Goal: Task Accomplishment & Management: Complete application form

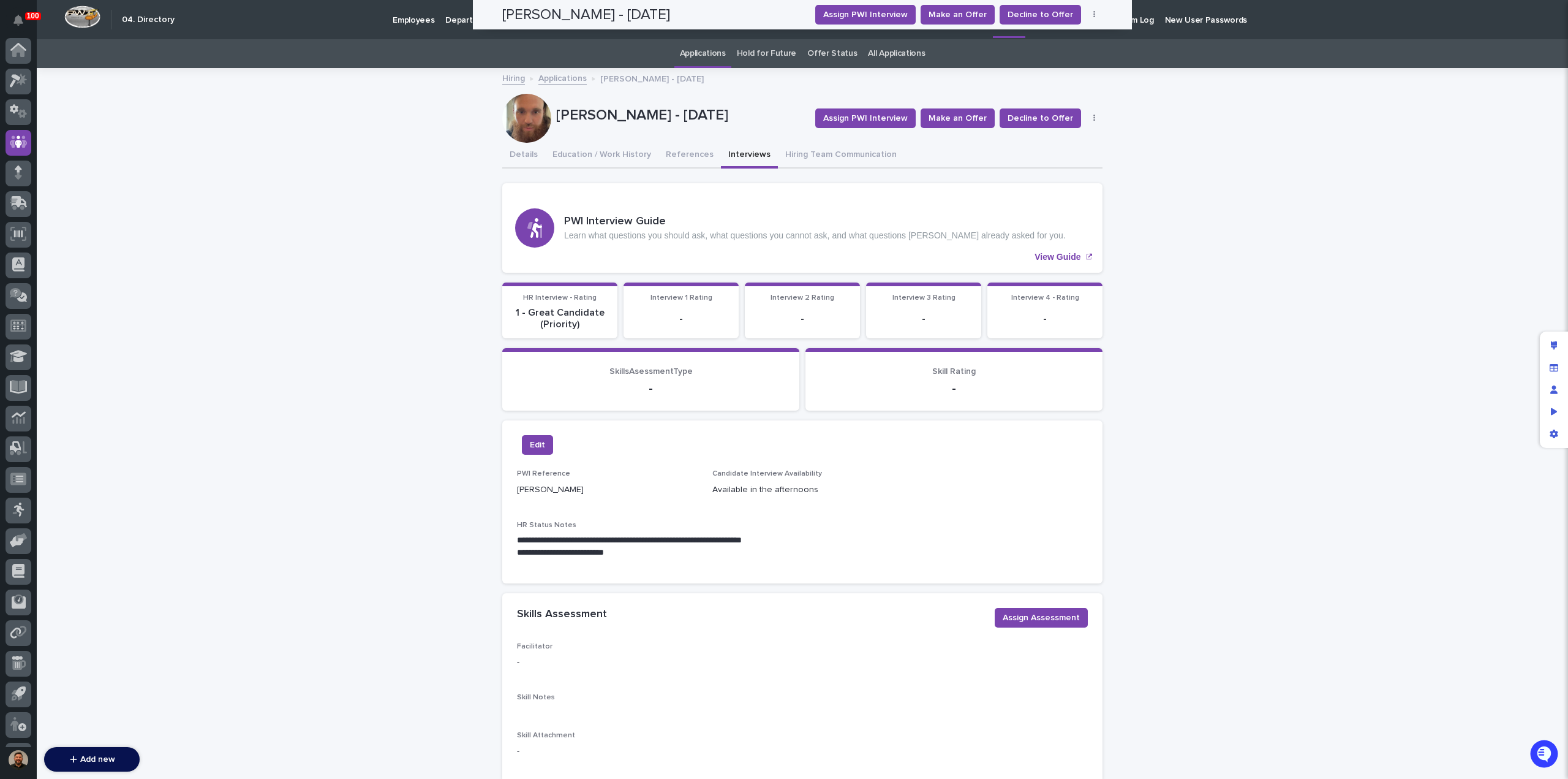
scroll to position [56, 0]
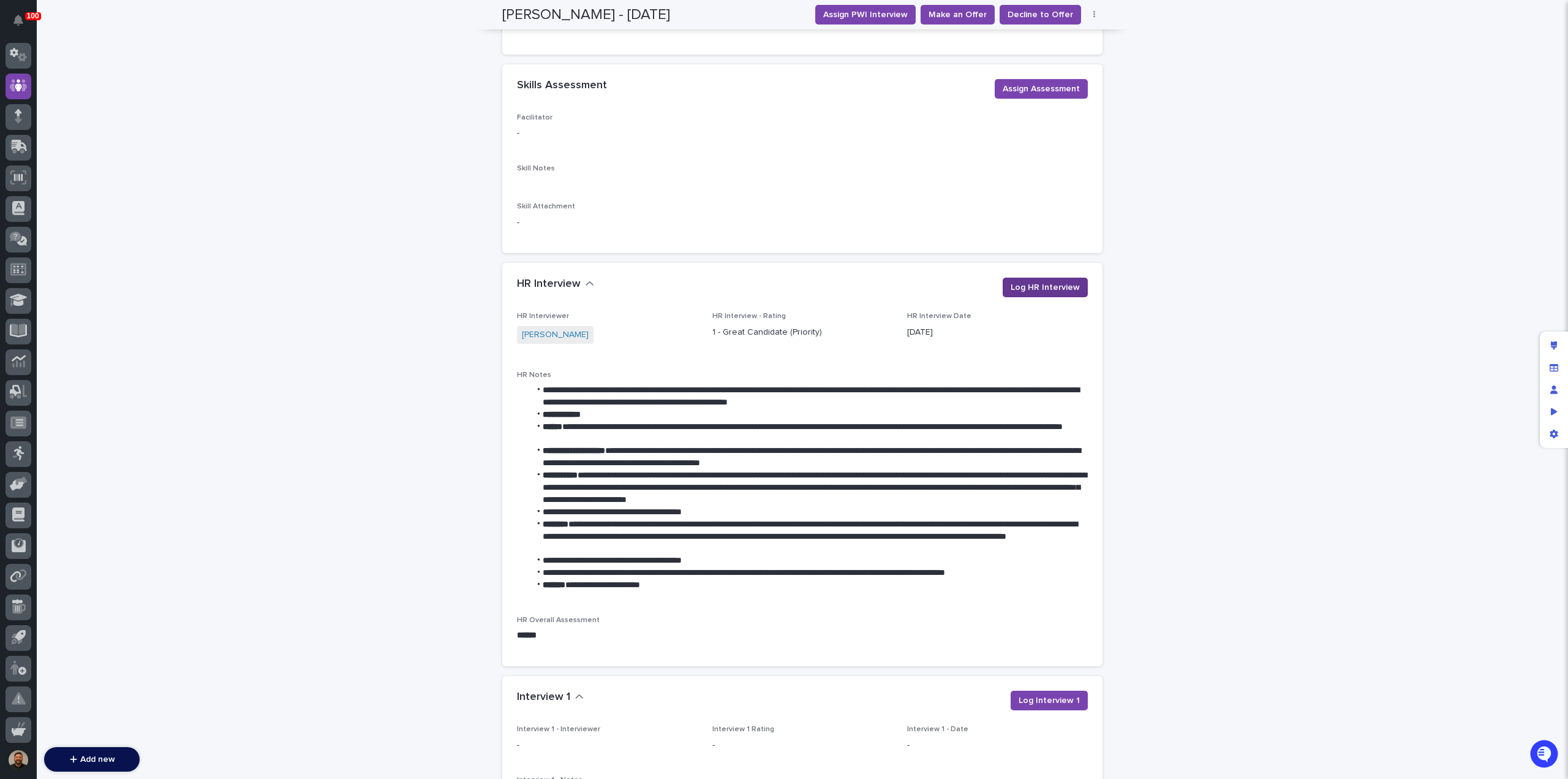
click at [1040, 288] on span "Log HR Interview" at bounding box center [1045, 288] width 69 height 13
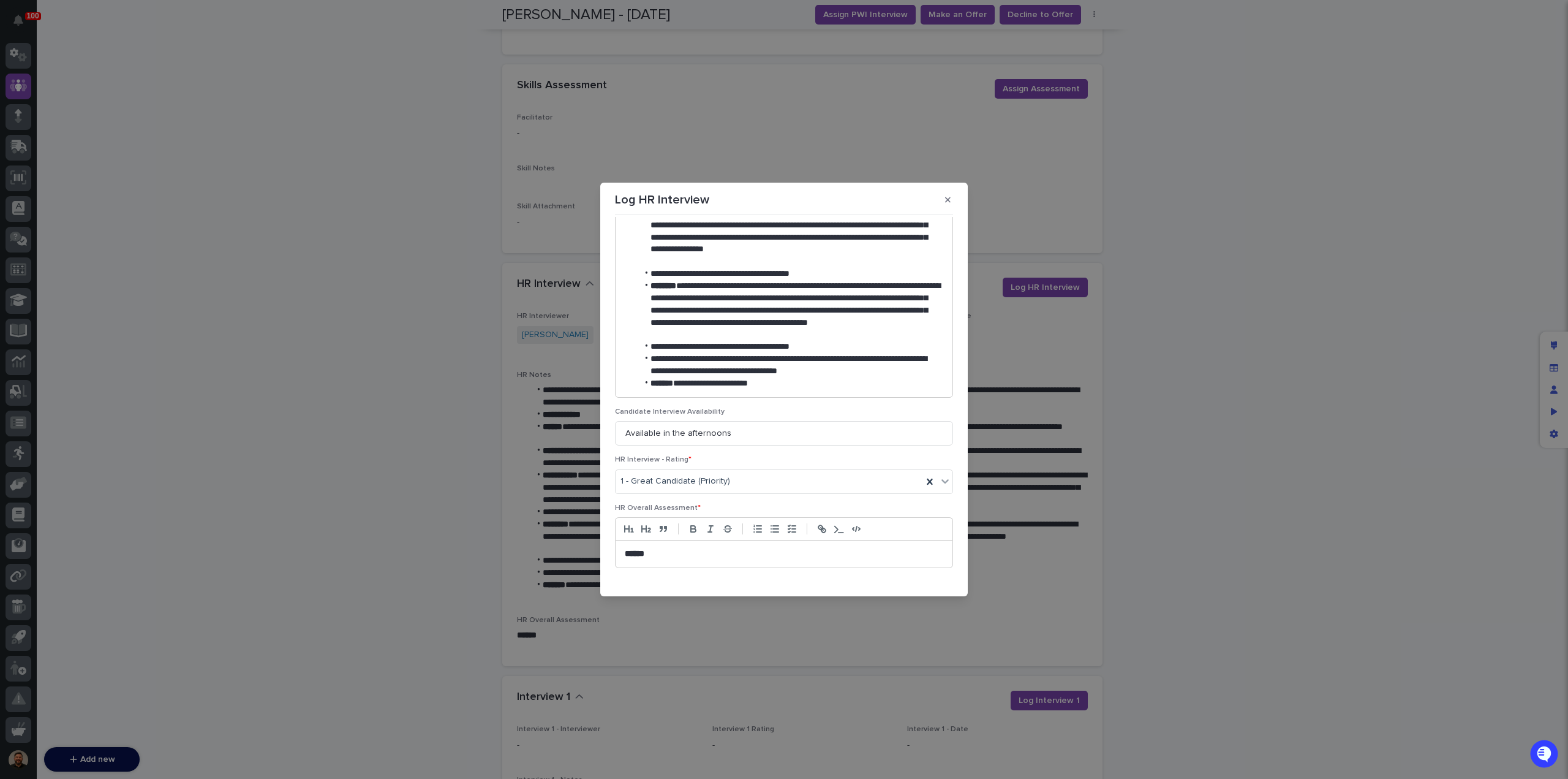
scroll to position [429, 0]
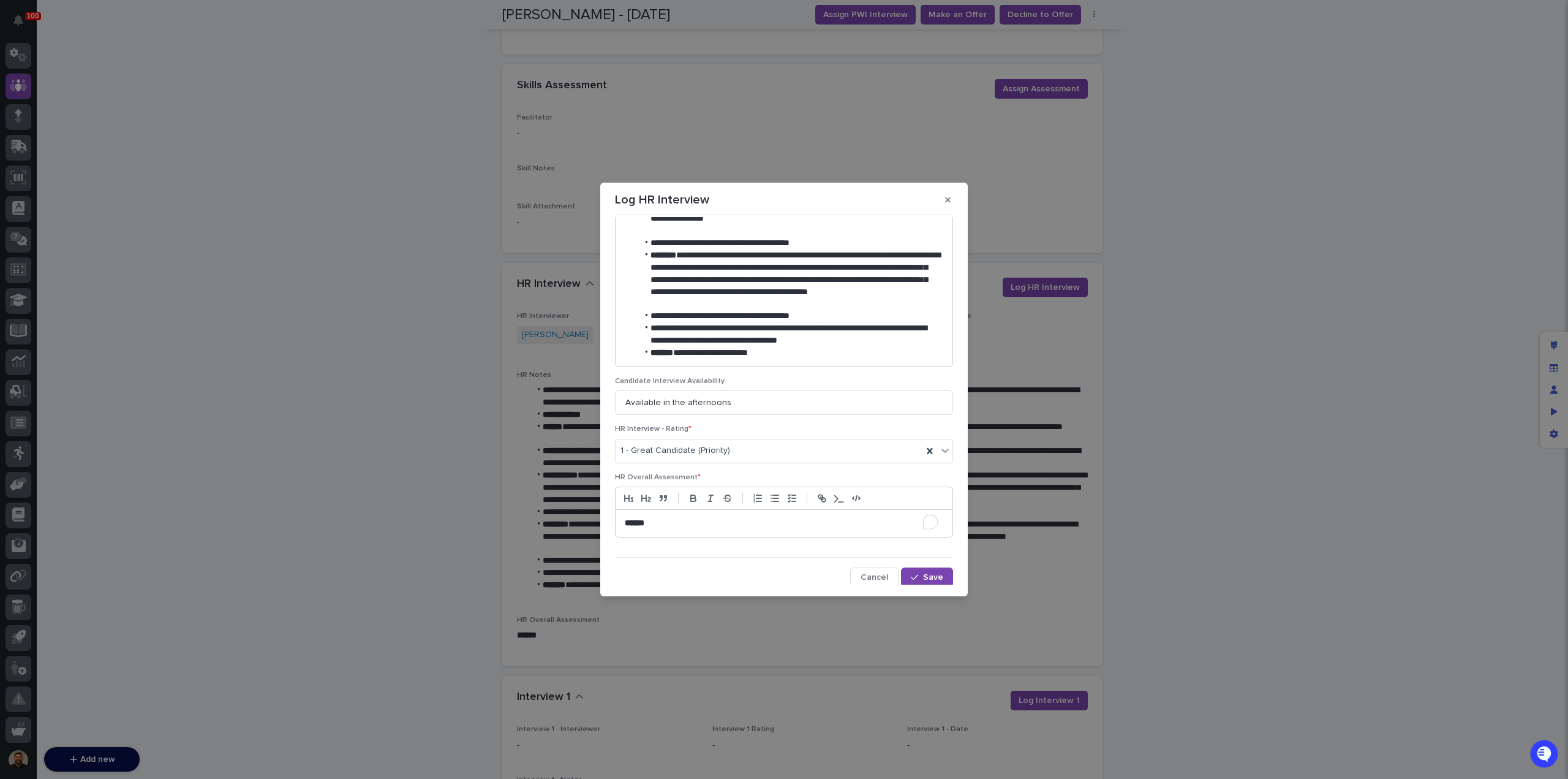
click at [690, 517] on p "******" at bounding box center [784, 524] width 319 height 13
click at [649, 547] on p "**********" at bounding box center [782, 535] width 313 height 37
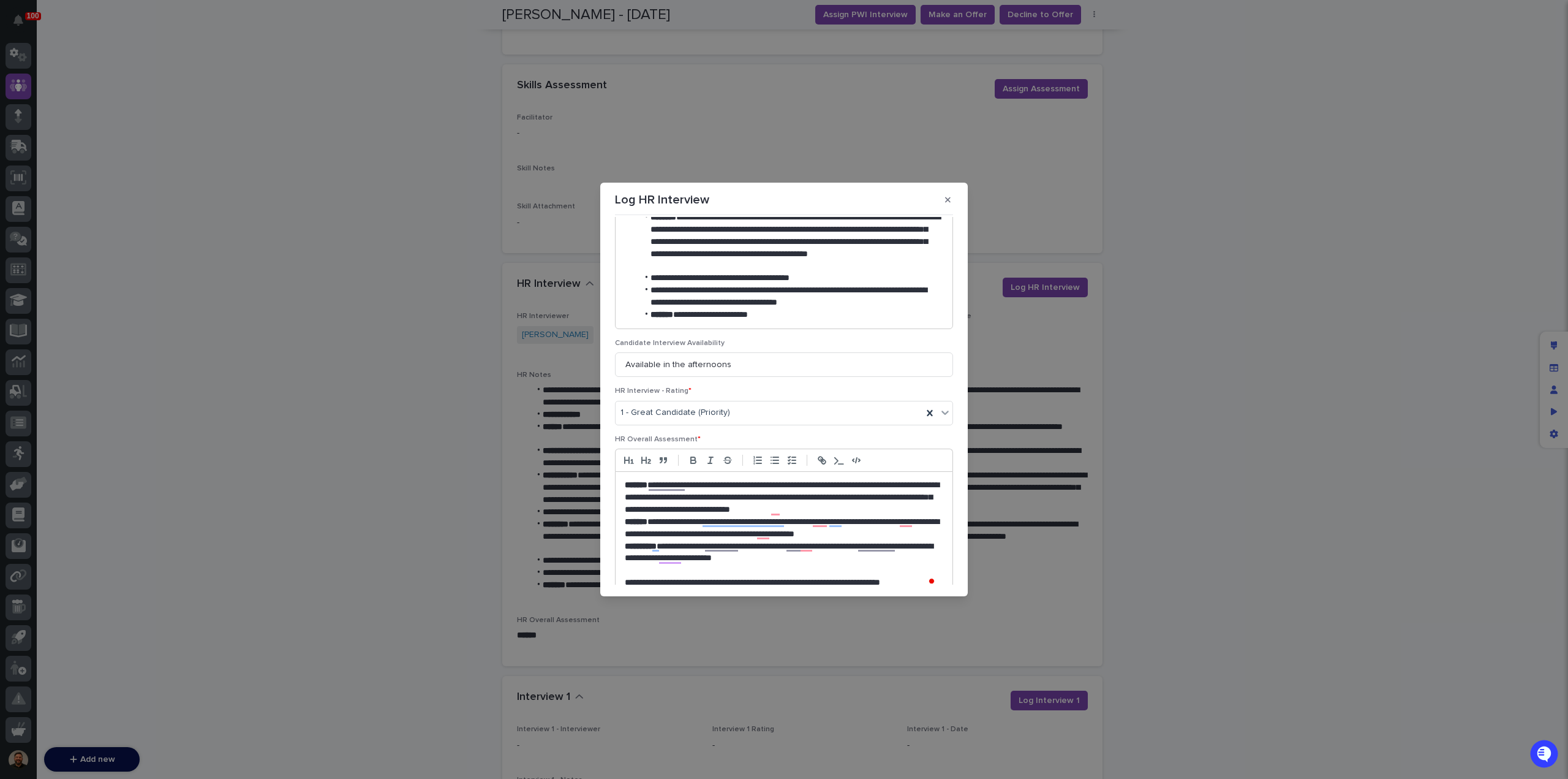
scroll to position [479, 0]
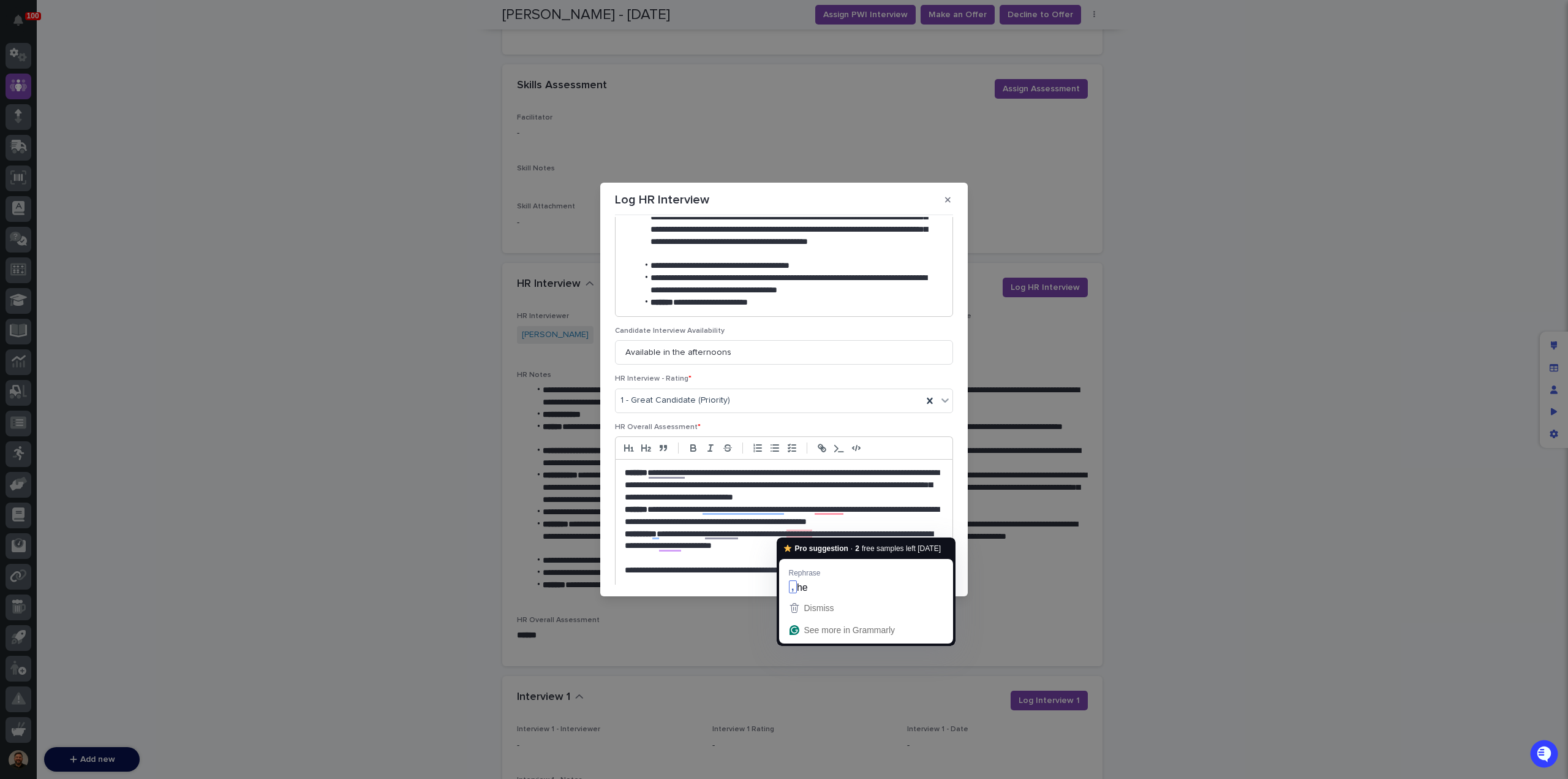
click at [805, 533] on p "**********" at bounding box center [782, 540] width 313 height 24
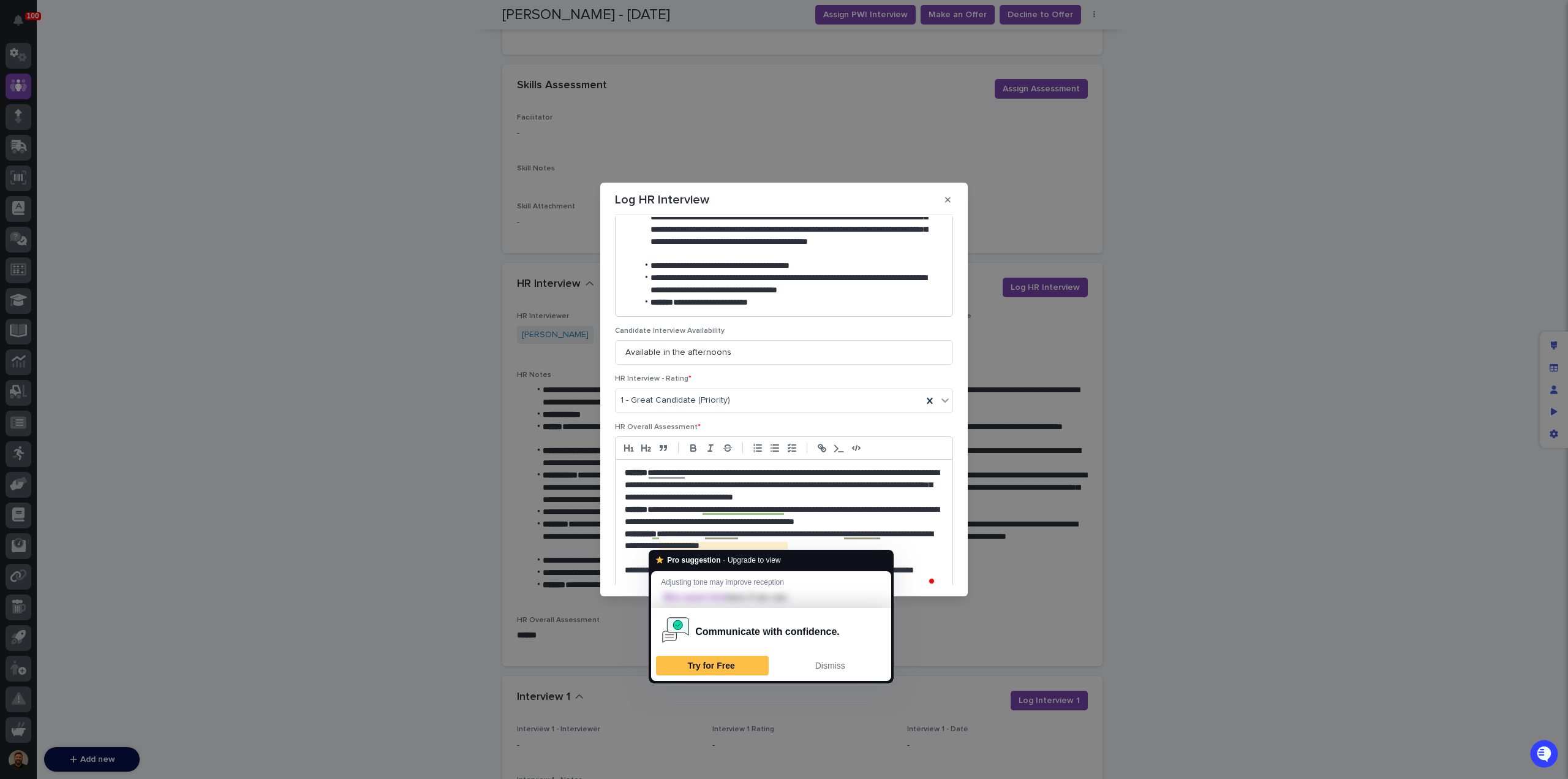
click at [728, 591] on div at bounding box center [771, 597] width 225 height 21
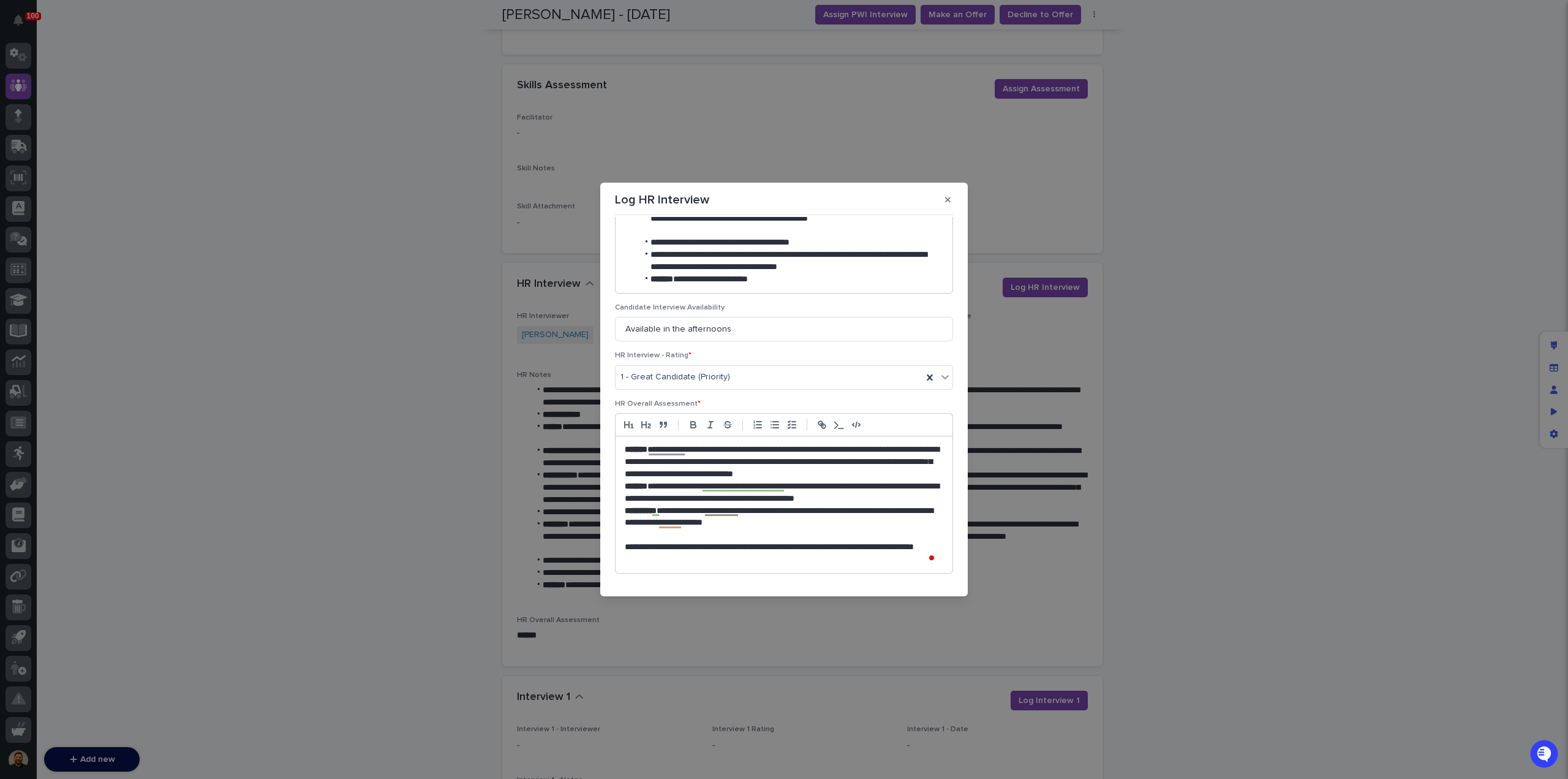
scroll to position [0, 0]
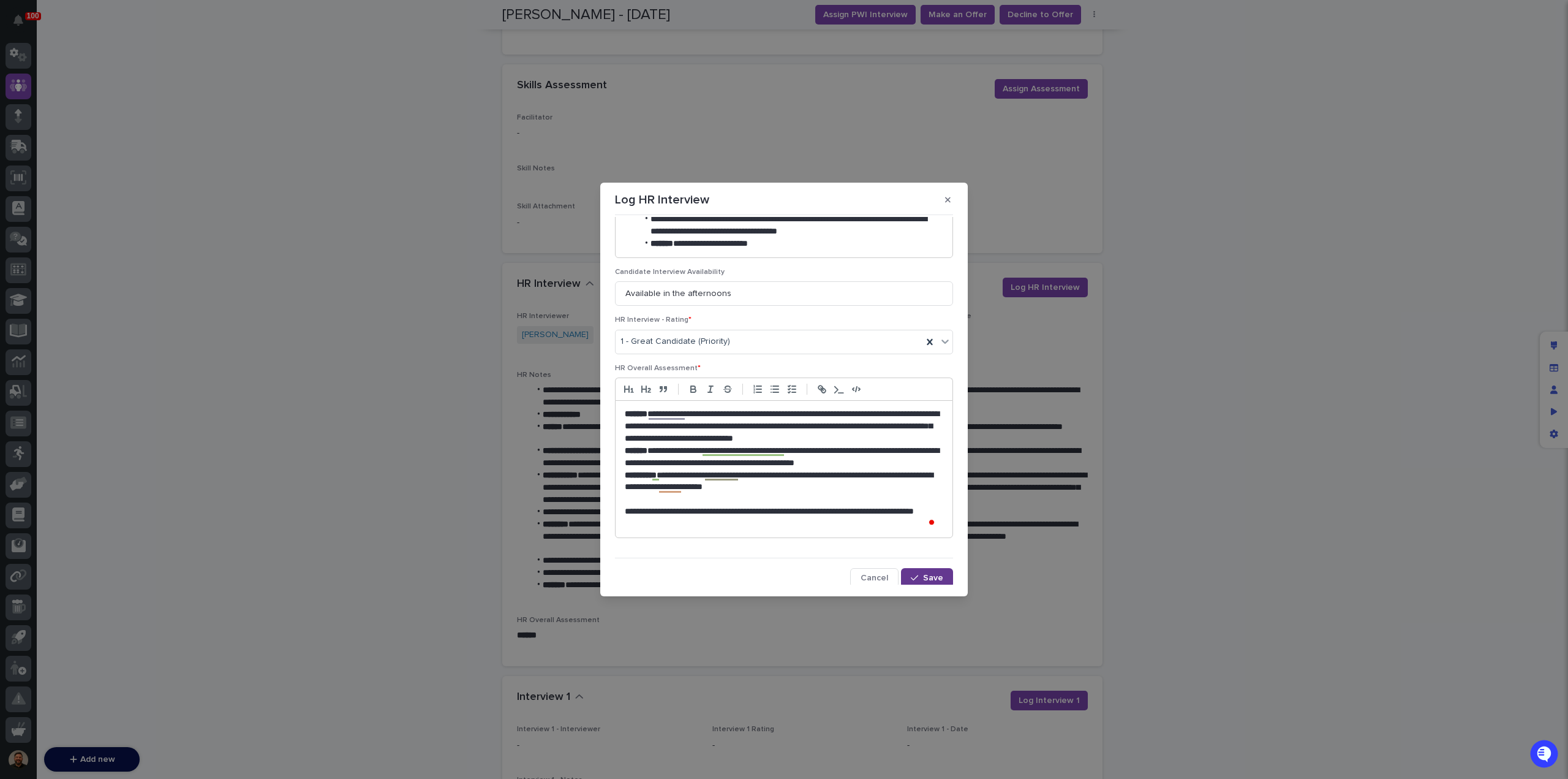
click at [923, 576] on span "Save" at bounding box center [933, 578] width 20 height 8
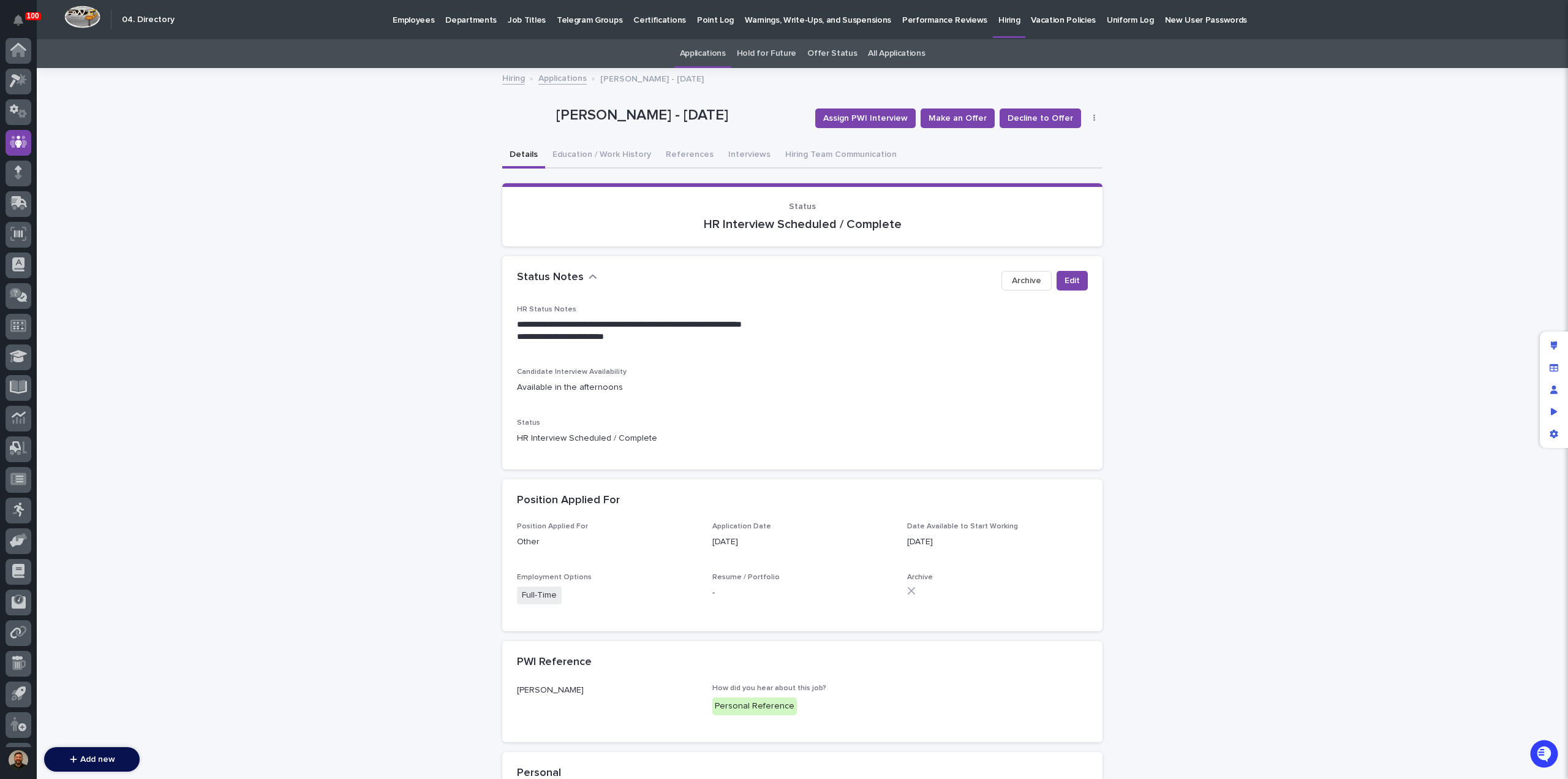
scroll to position [56, 0]
click at [554, 79] on link "Applications" at bounding box center [563, 77] width 49 height 14
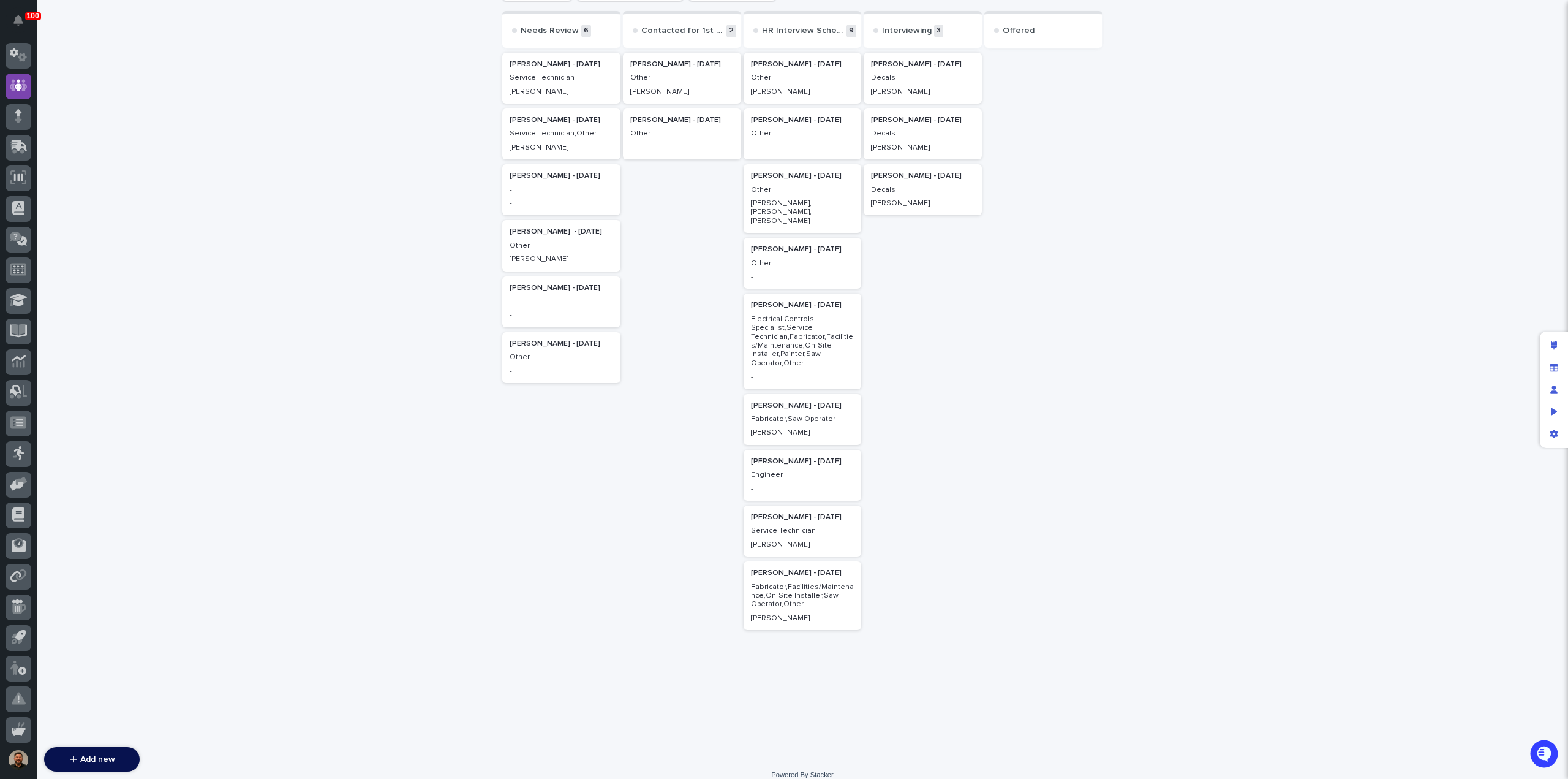
scroll to position [151, 0]
click at [552, 73] on p "Service Technician" at bounding box center [561, 73] width 104 height 8
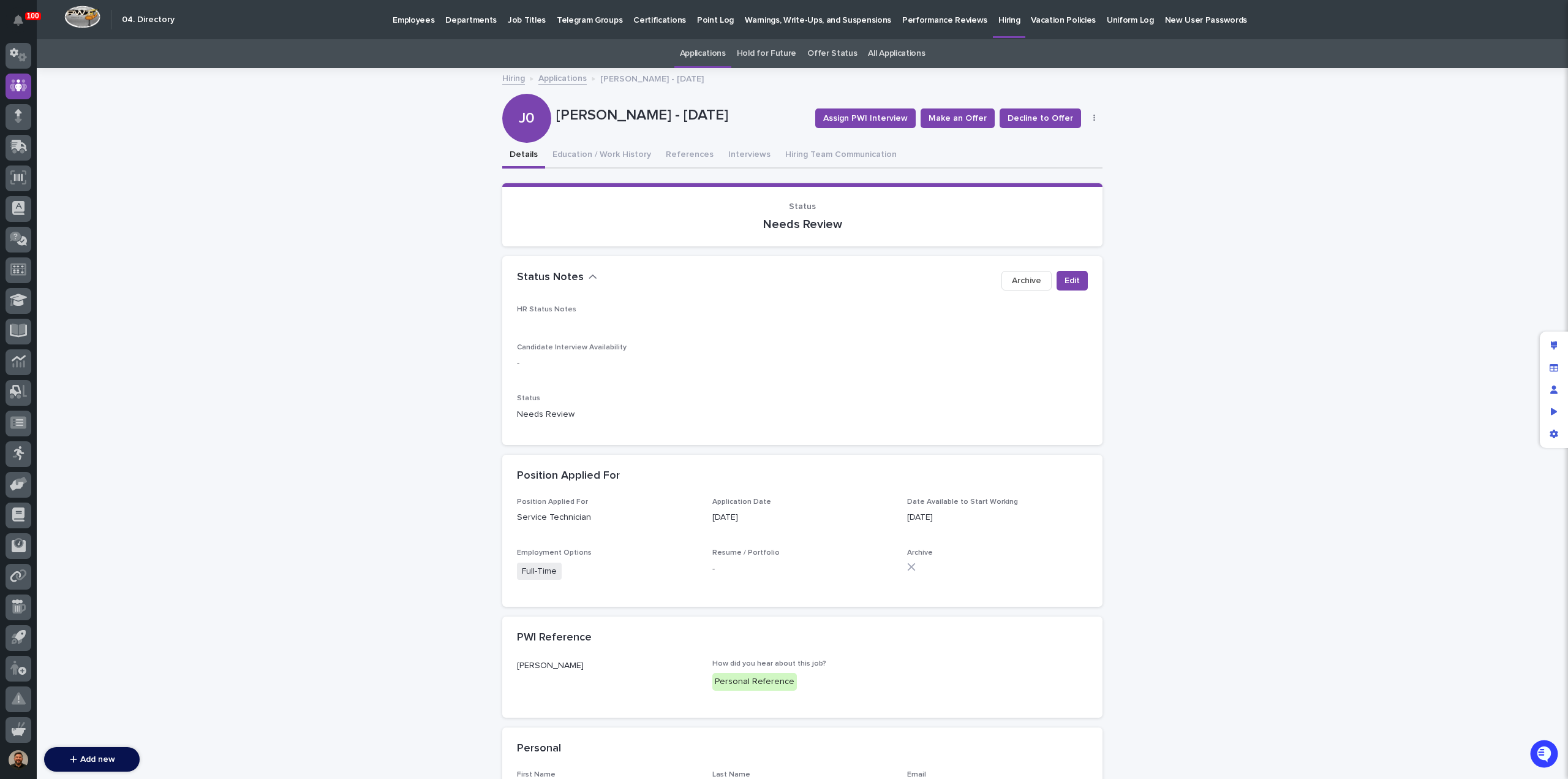
click at [564, 75] on link "Applications" at bounding box center [563, 77] width 49 height 14
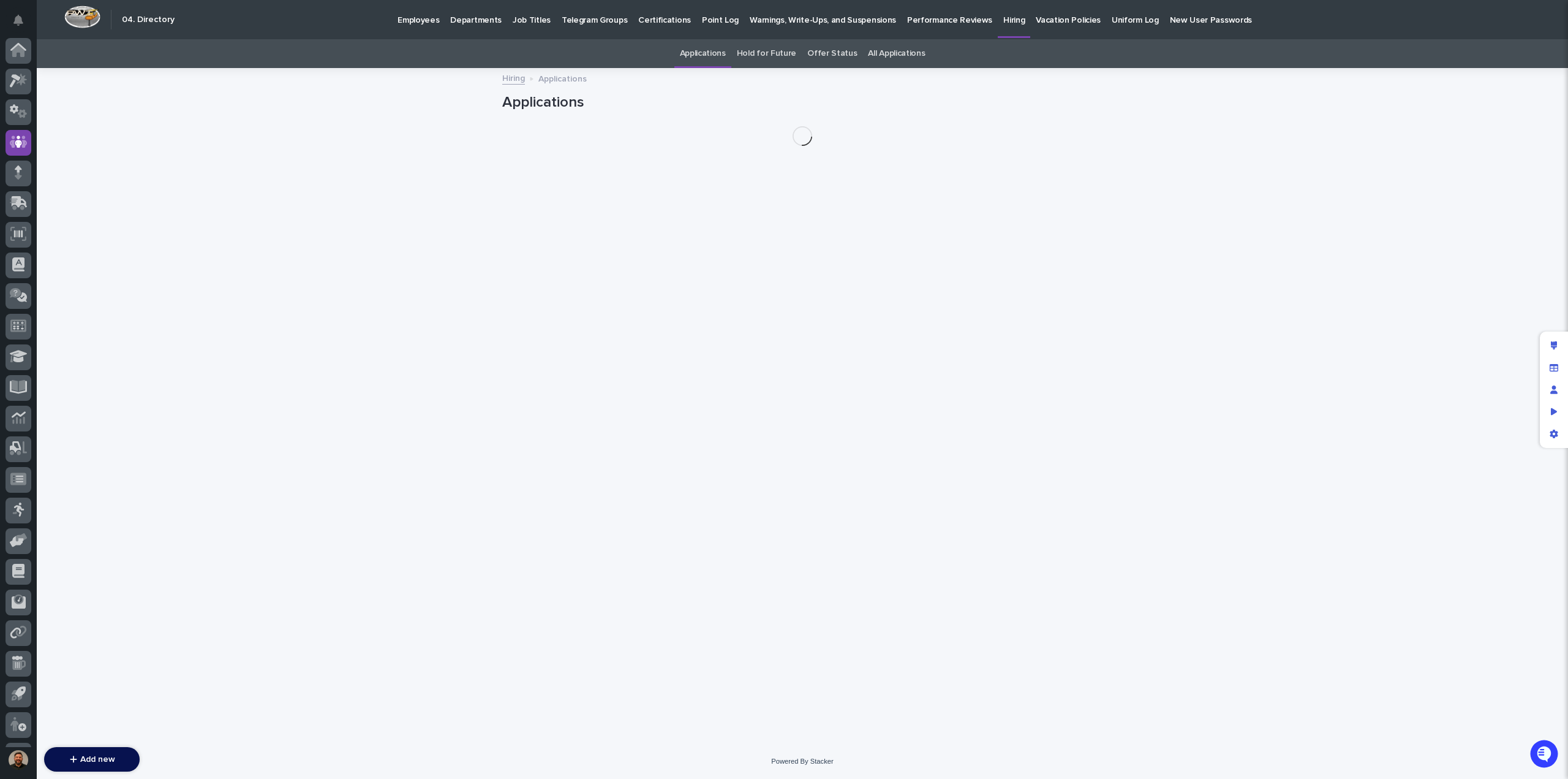
scroll to position [56, 0]
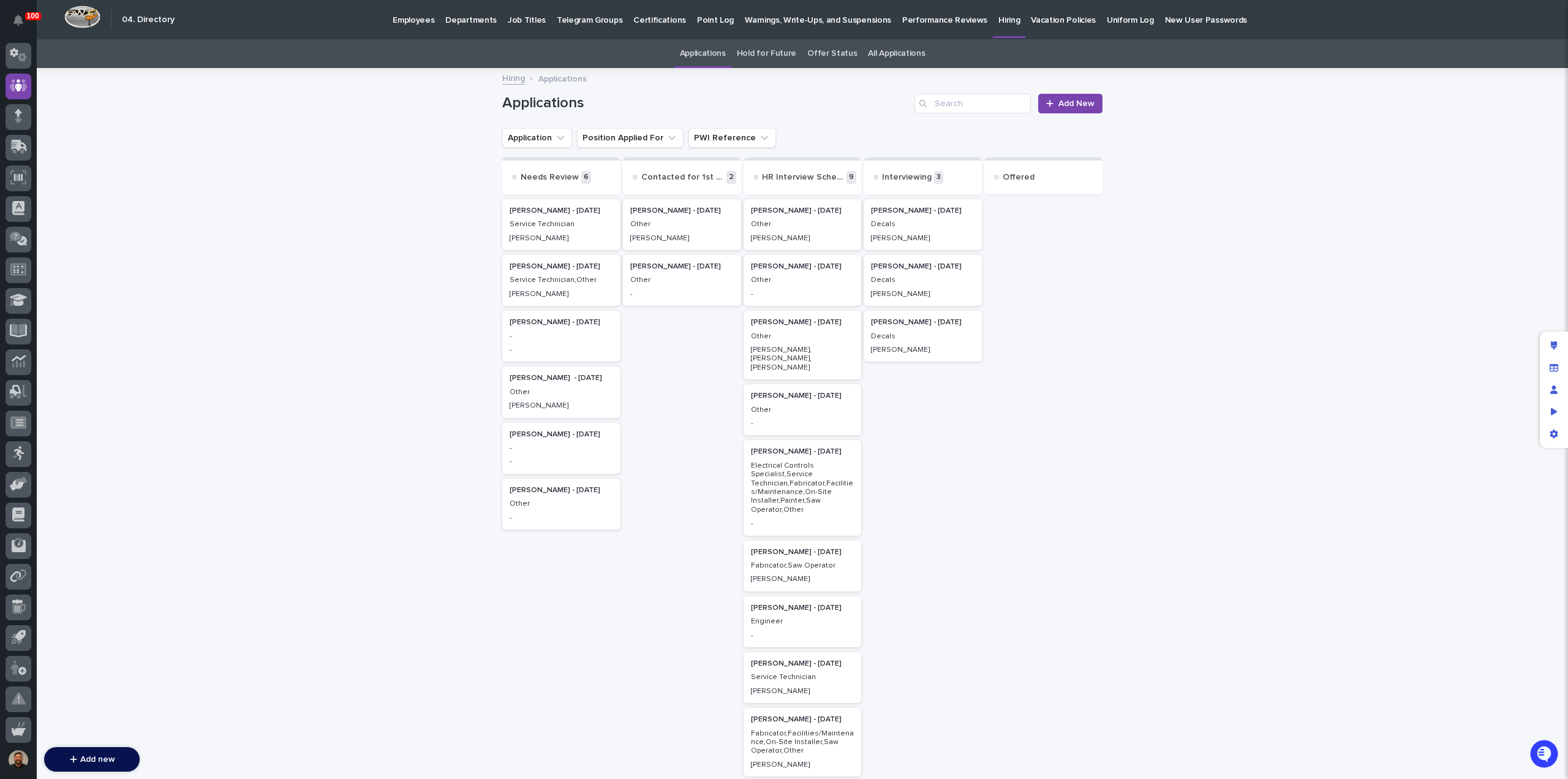
click at [799, 406] on p "Other" at bounding box center [802, 410] width 104 height 8
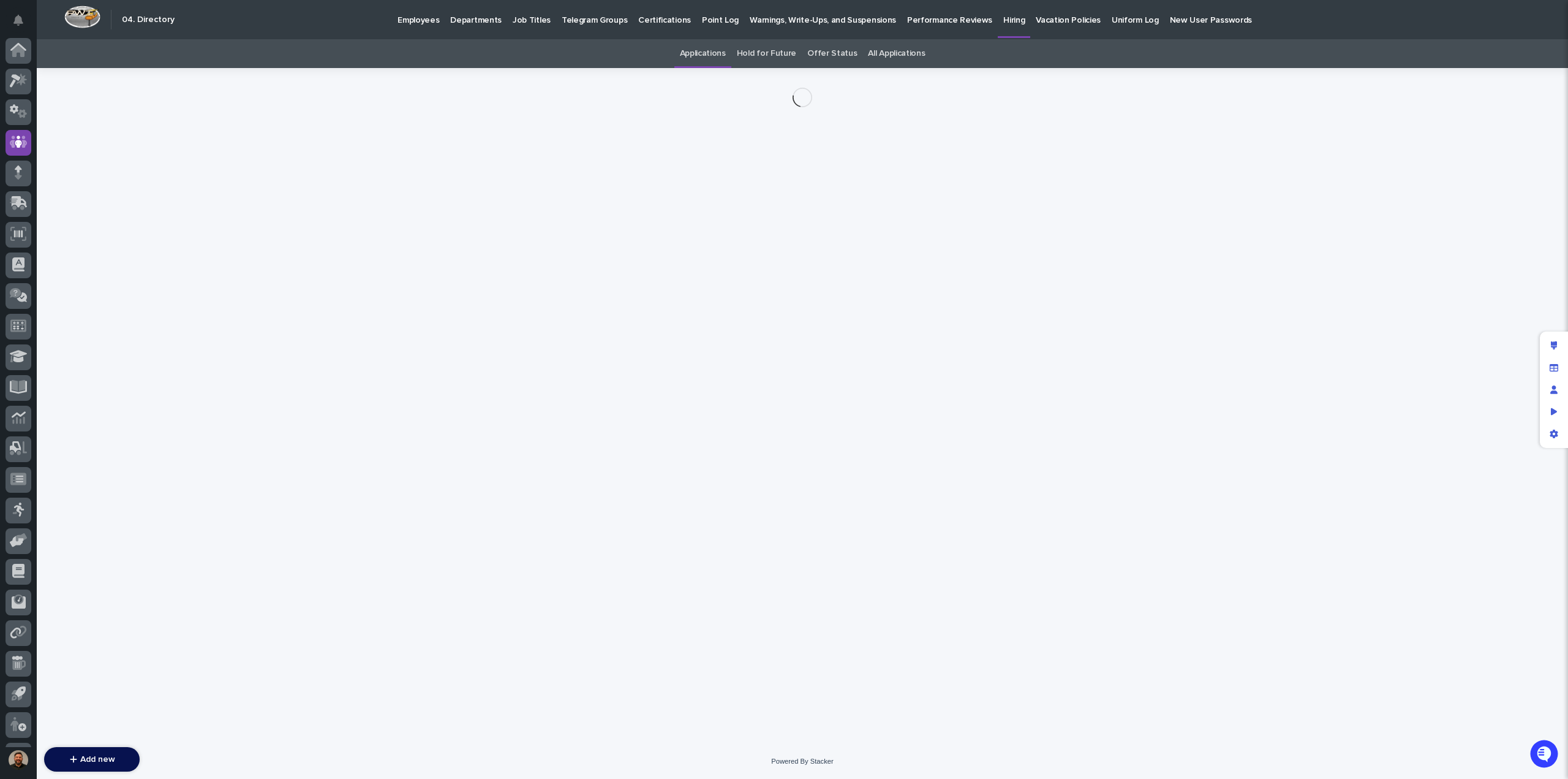
scroll to position [56, 0]
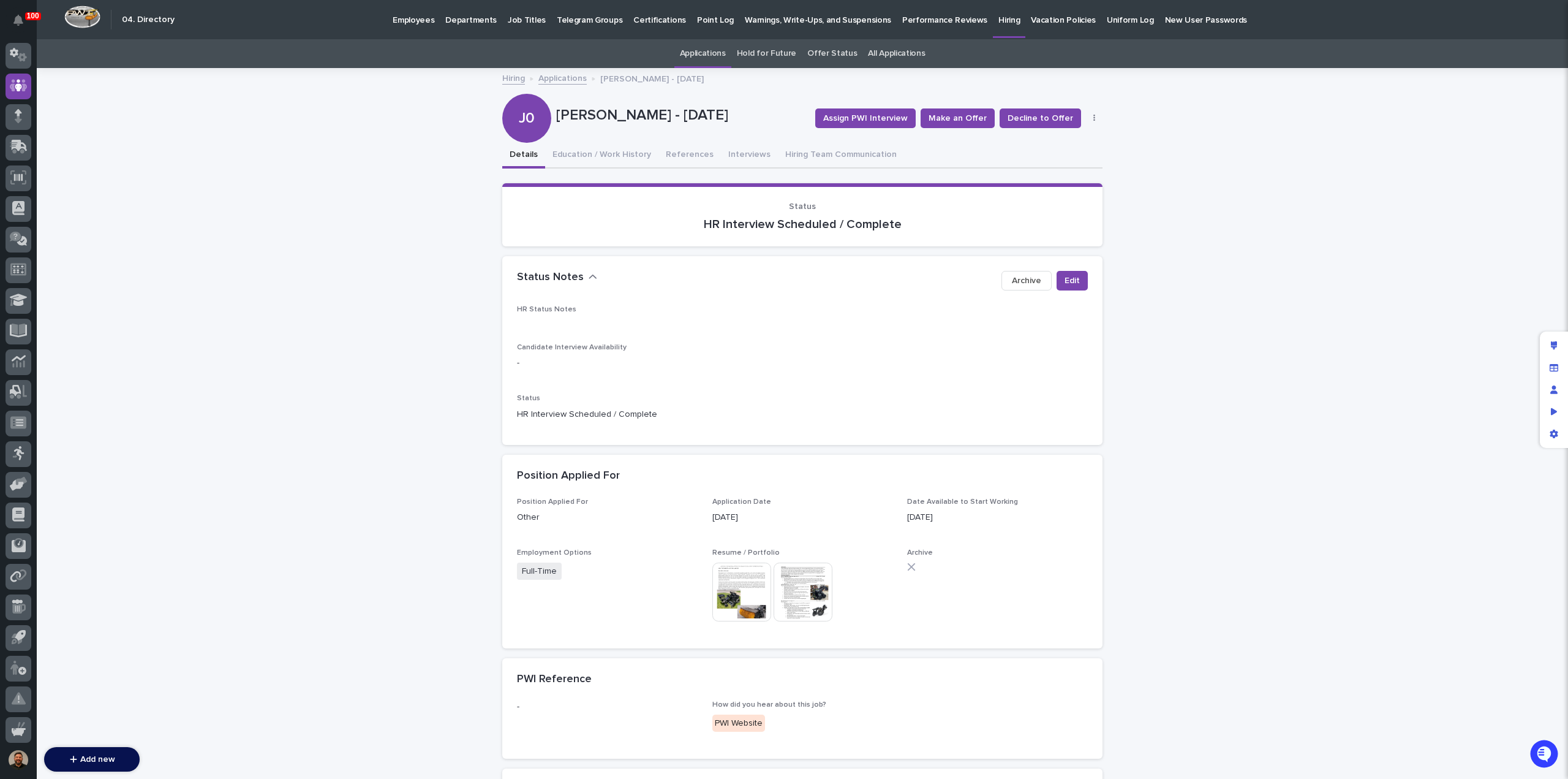
click at [741, 593] on img at bounding box center [742, 592] width 58 height 58
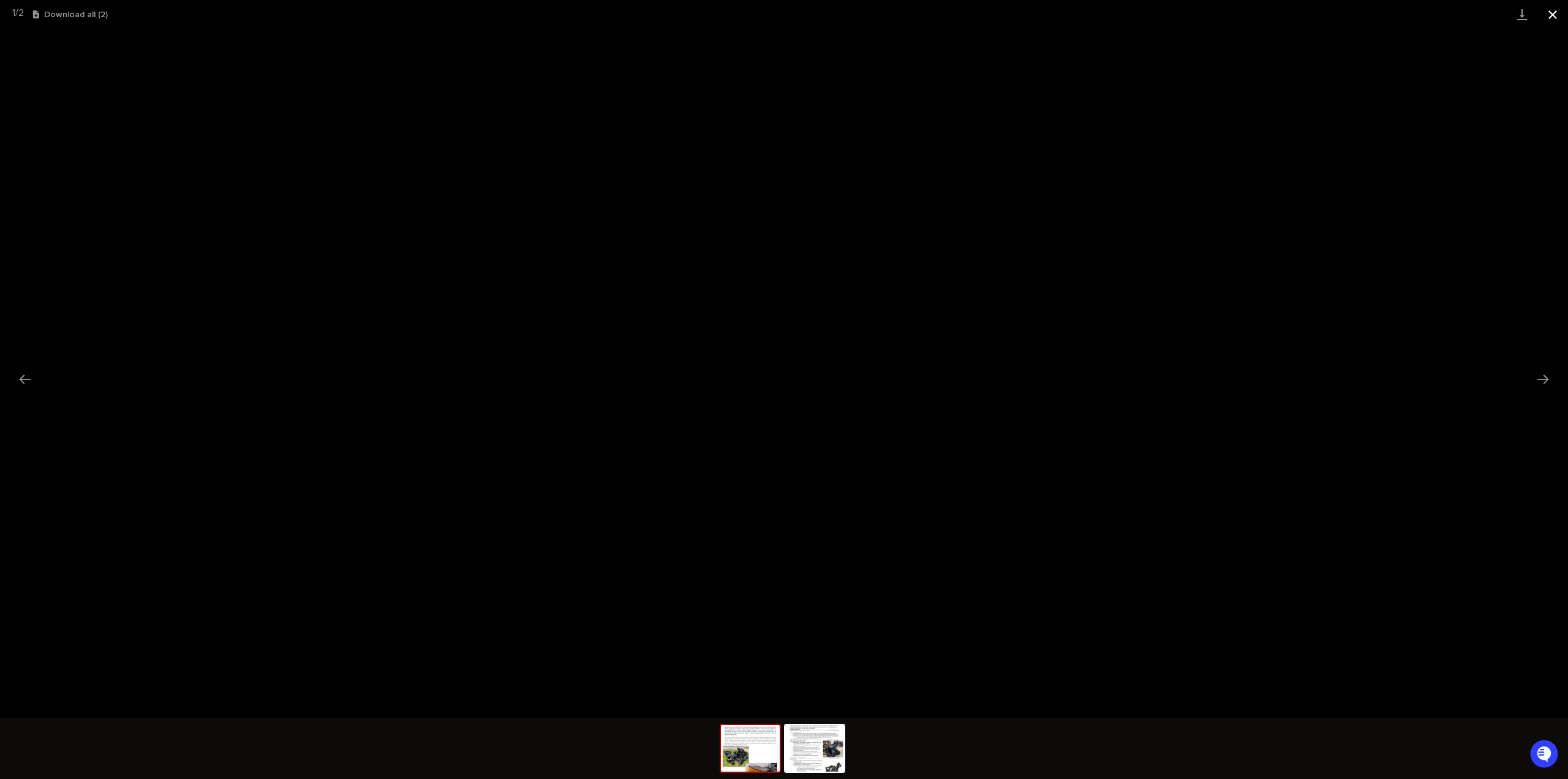
click at [1551, 10] on button "Close gallery" at bounding box center [1553, 14] width 31 height 29
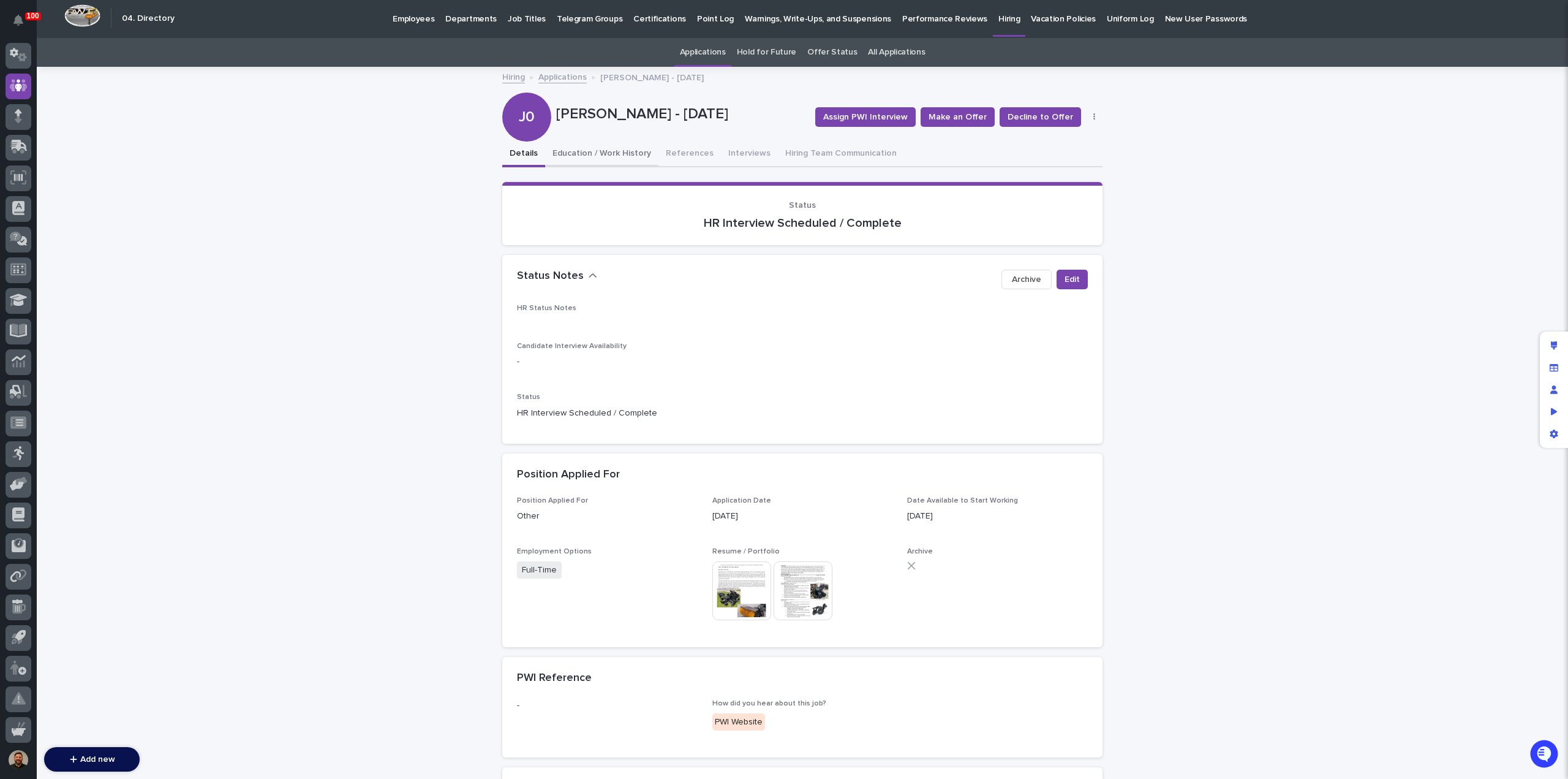
scroll to position [1, 0]
click at [583, 151] on button "Education / Work History" at bounding box center [601, 154] width 113 height 26
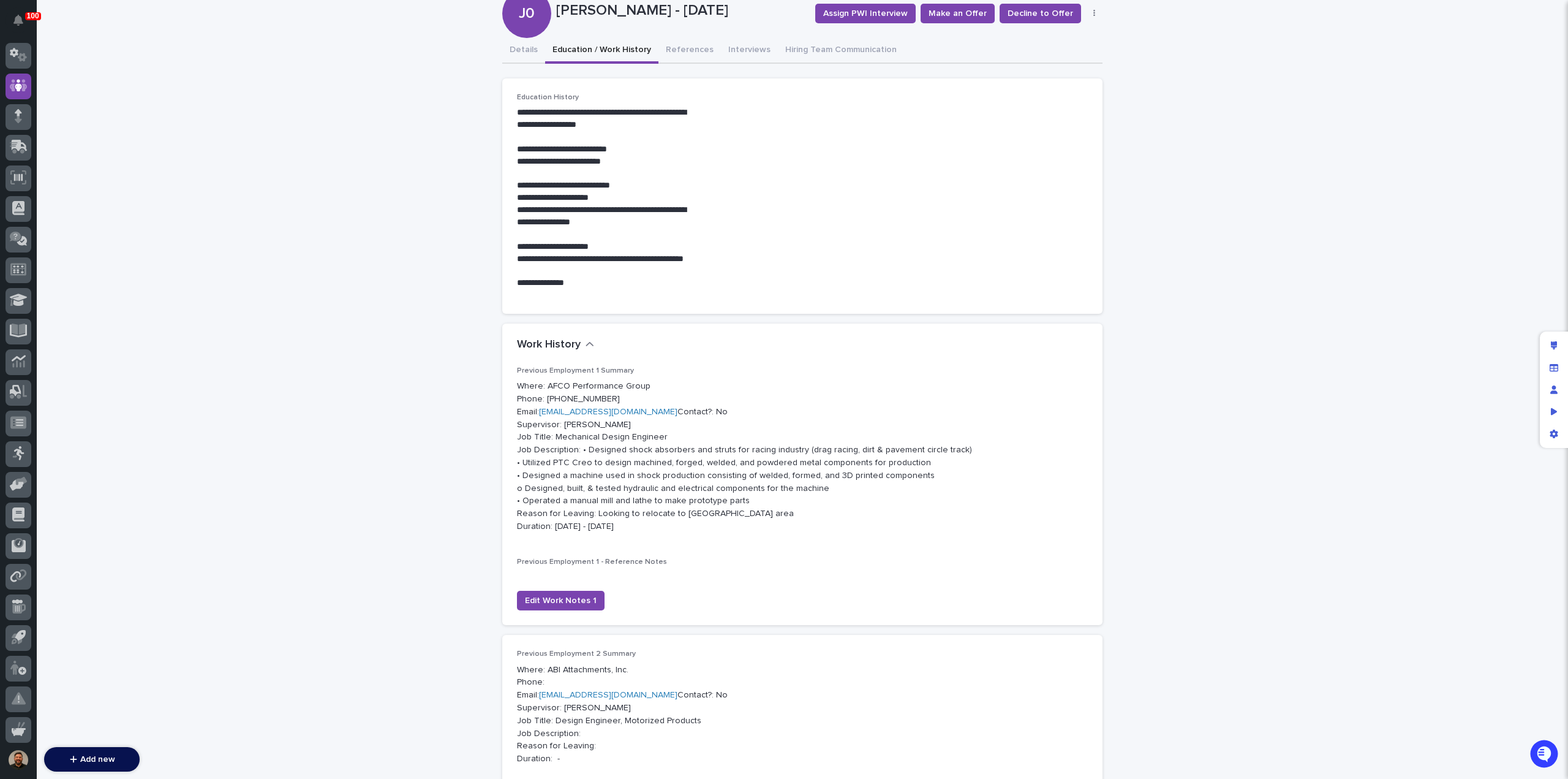
scroll to position [105, 0]
click at [512, 49] on div "**********" at bounding box center [802, 538] width 601 height 1149
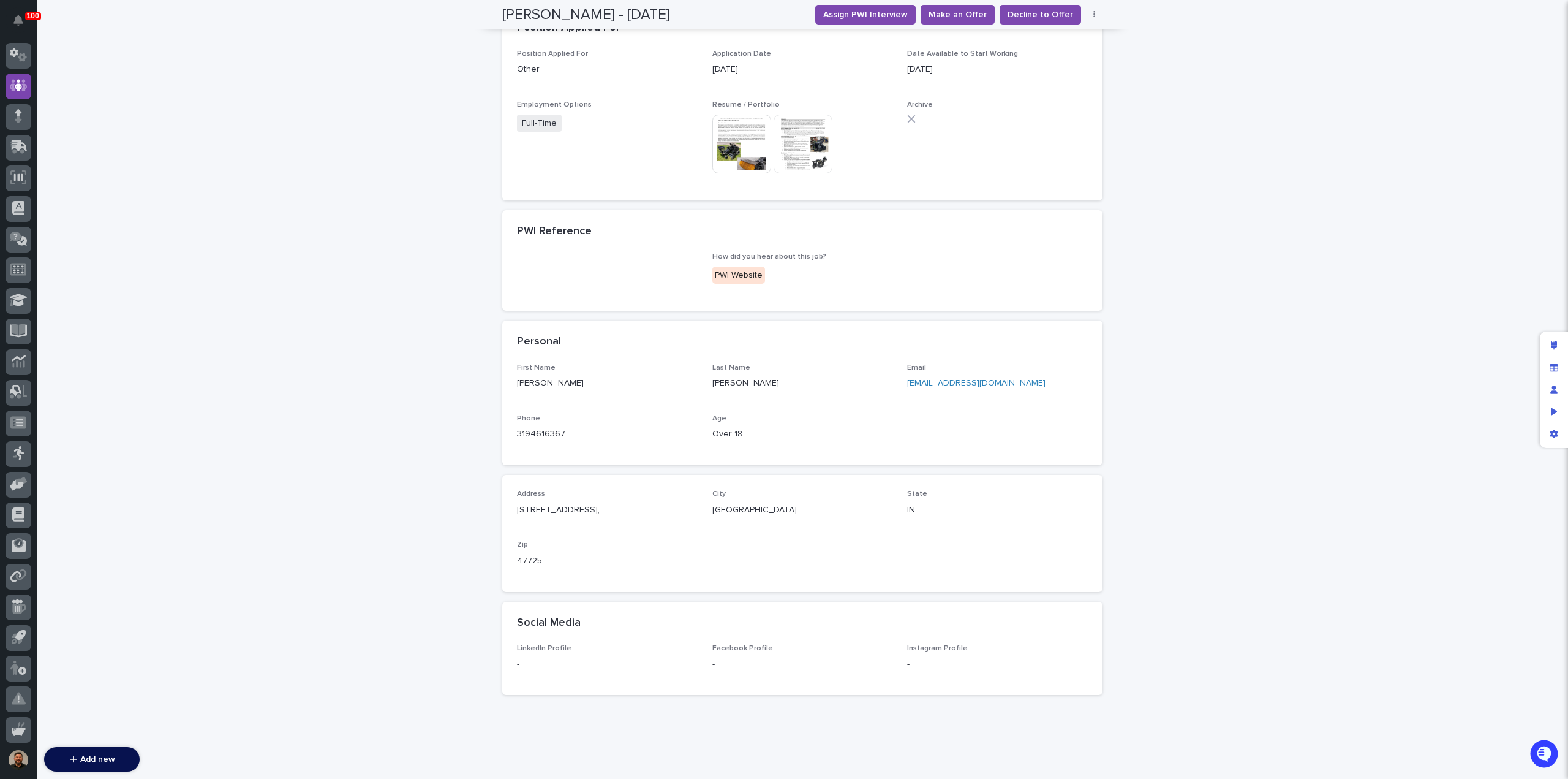
scroll to position [469, 0]
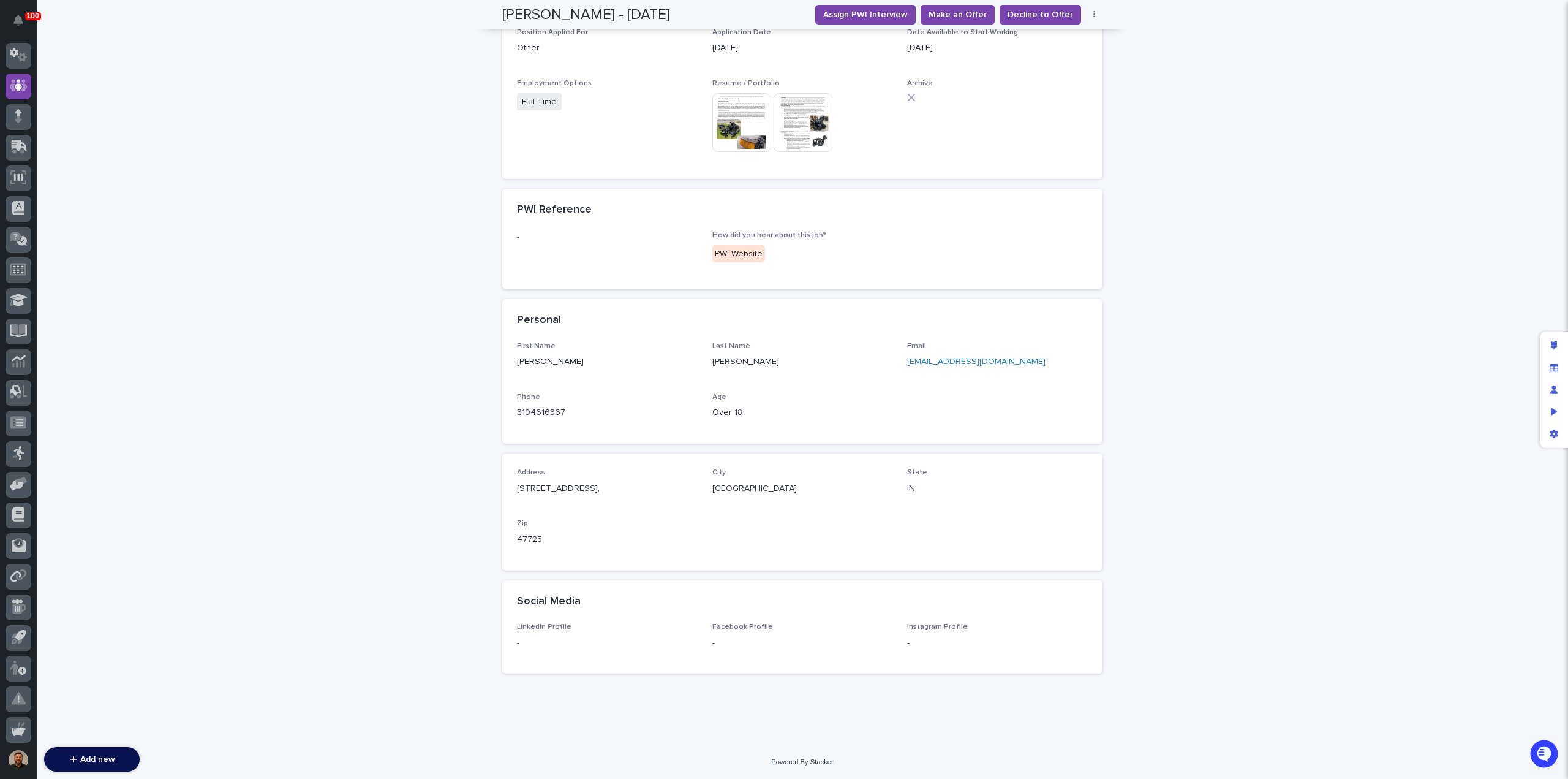
click at [944, 359] on link "justinmgraber1@gmail.com" at bounding box center [976, 361] width 138 height 8
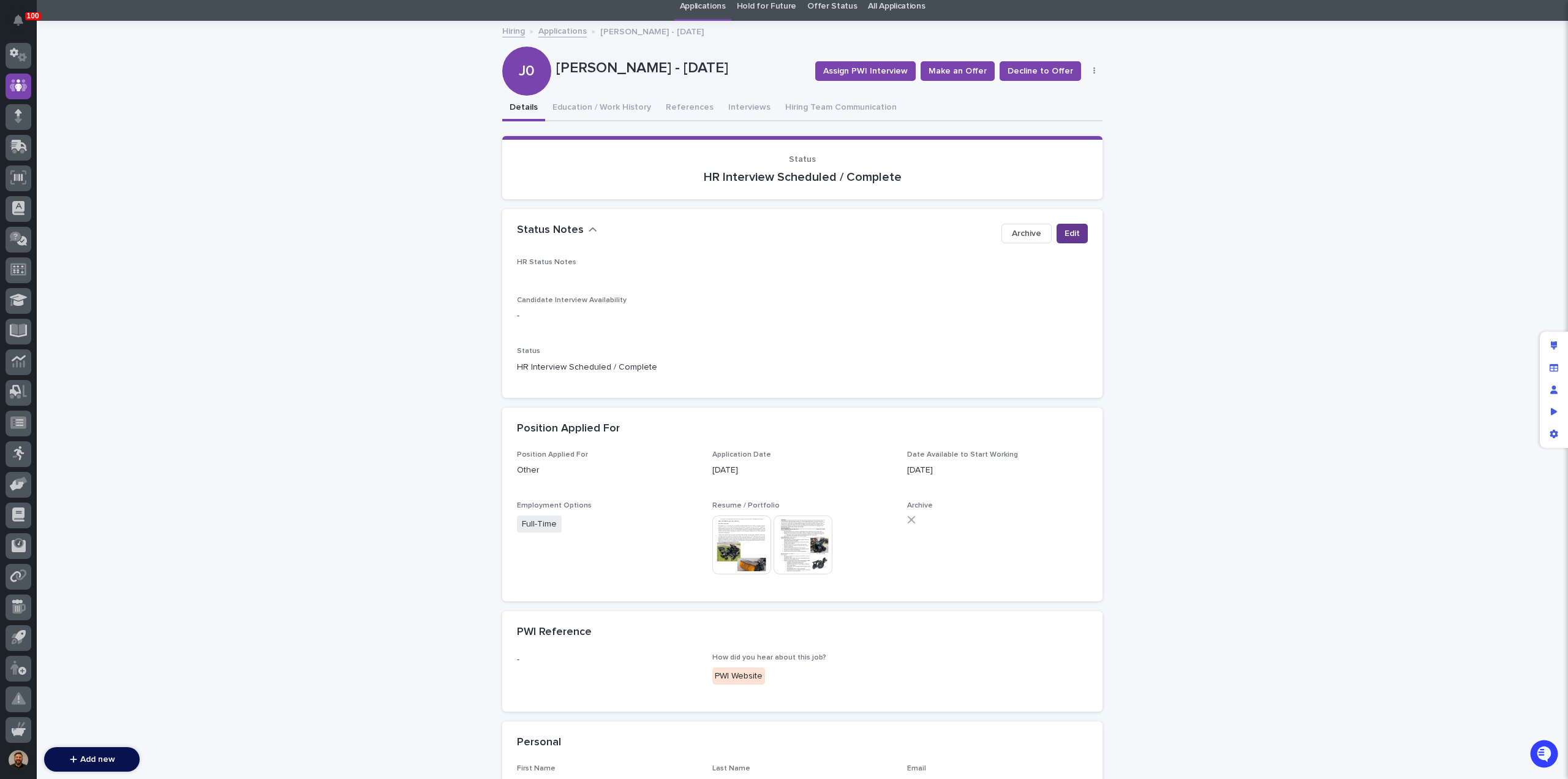
click at [1065, 233] on span "Edit" at bounding box center [1072, 234] width 15 height 13
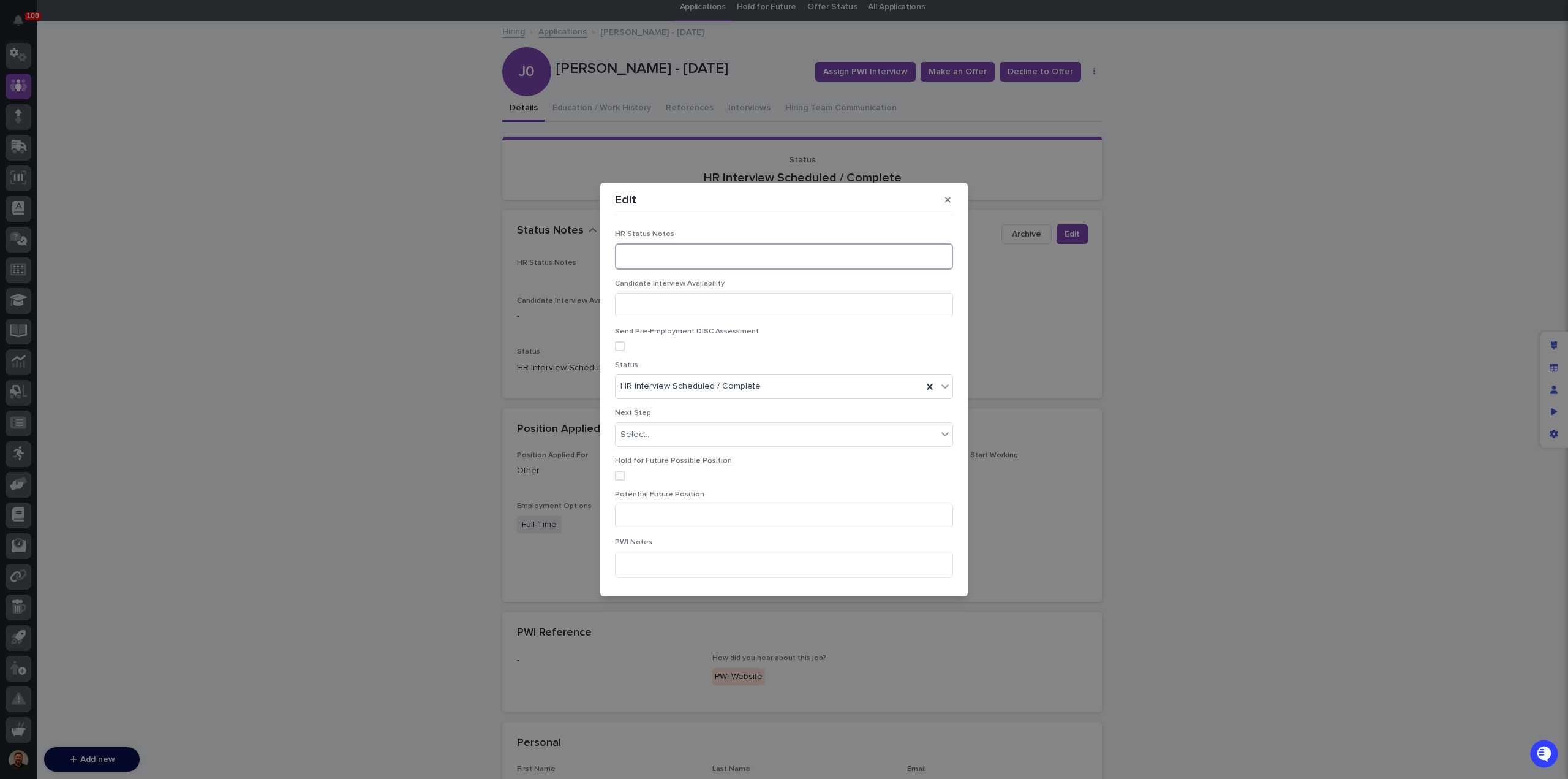
click at [638, 258] on textarea at bounding box center [784, 255] width 338 height 26
type textarea "**********"
click at [814, 347] on div "HR Interview Scheduled / Complete" at bounding box center [769, 345] width 307 height 20
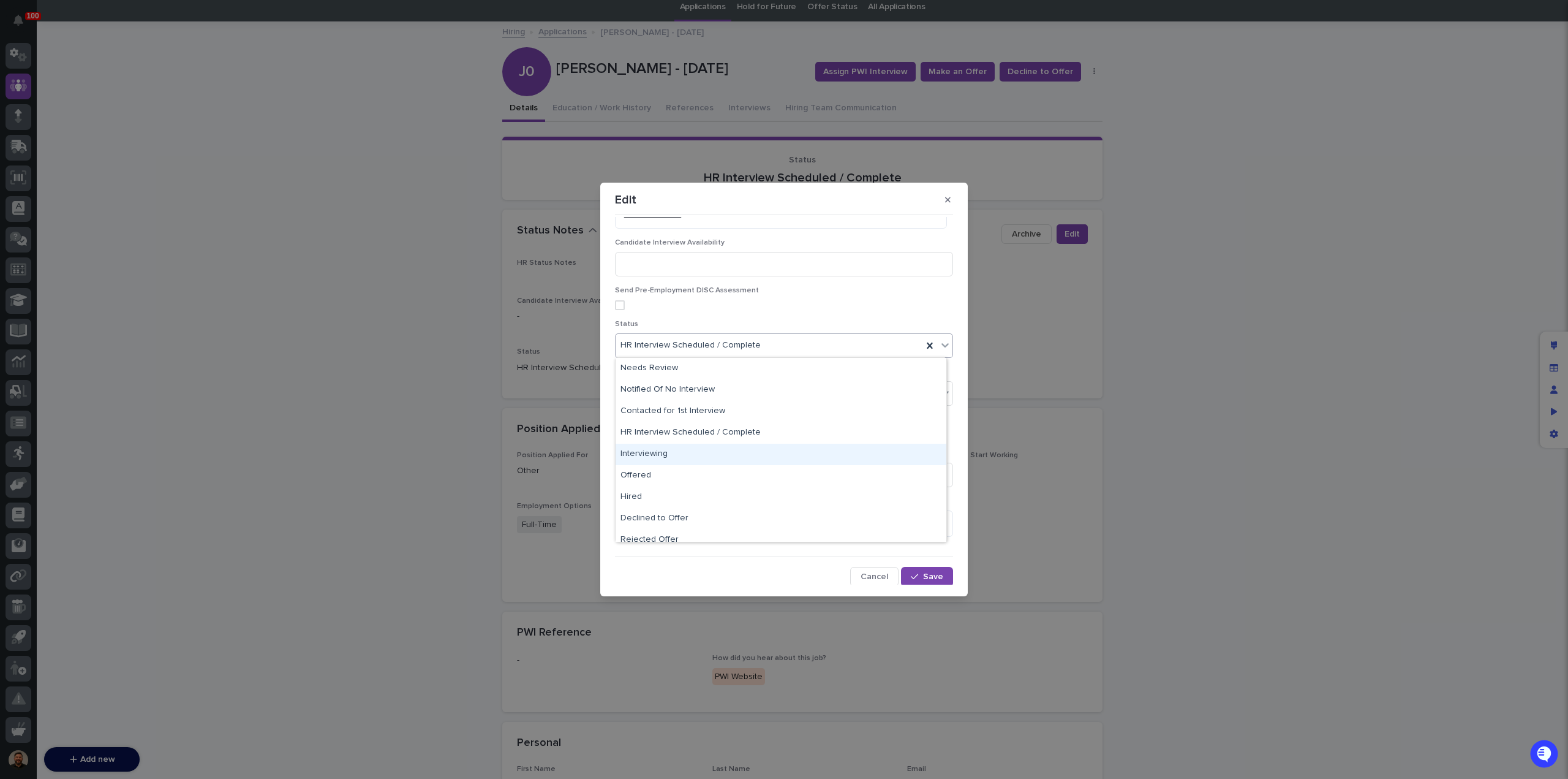
click at [773, 451] on div "Interviewing" at bounding box center [781, 454] width 331 height 22
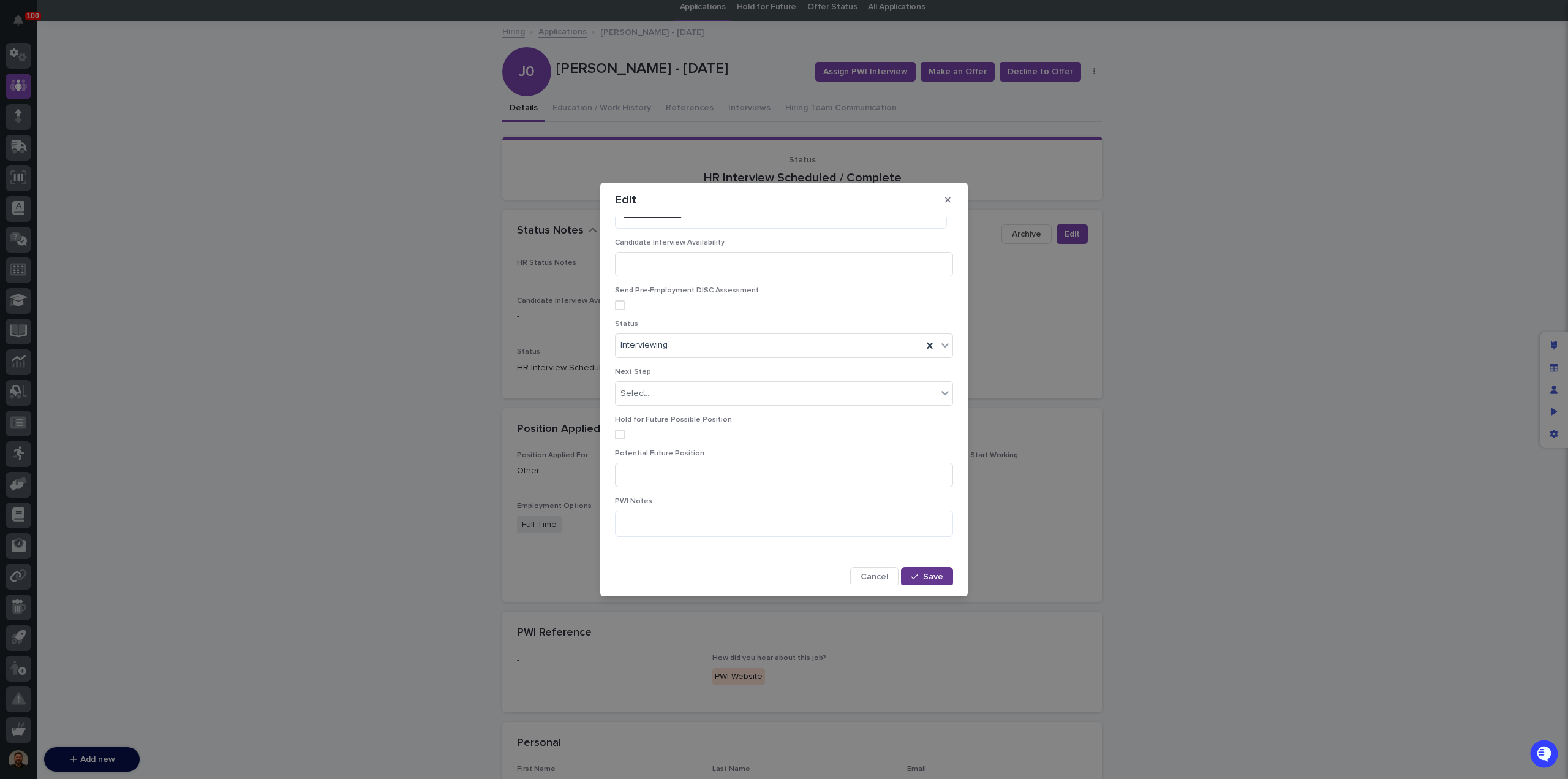
click at [917, 568] on button "Save" at bounding box center [927, 576] width 52 height 19
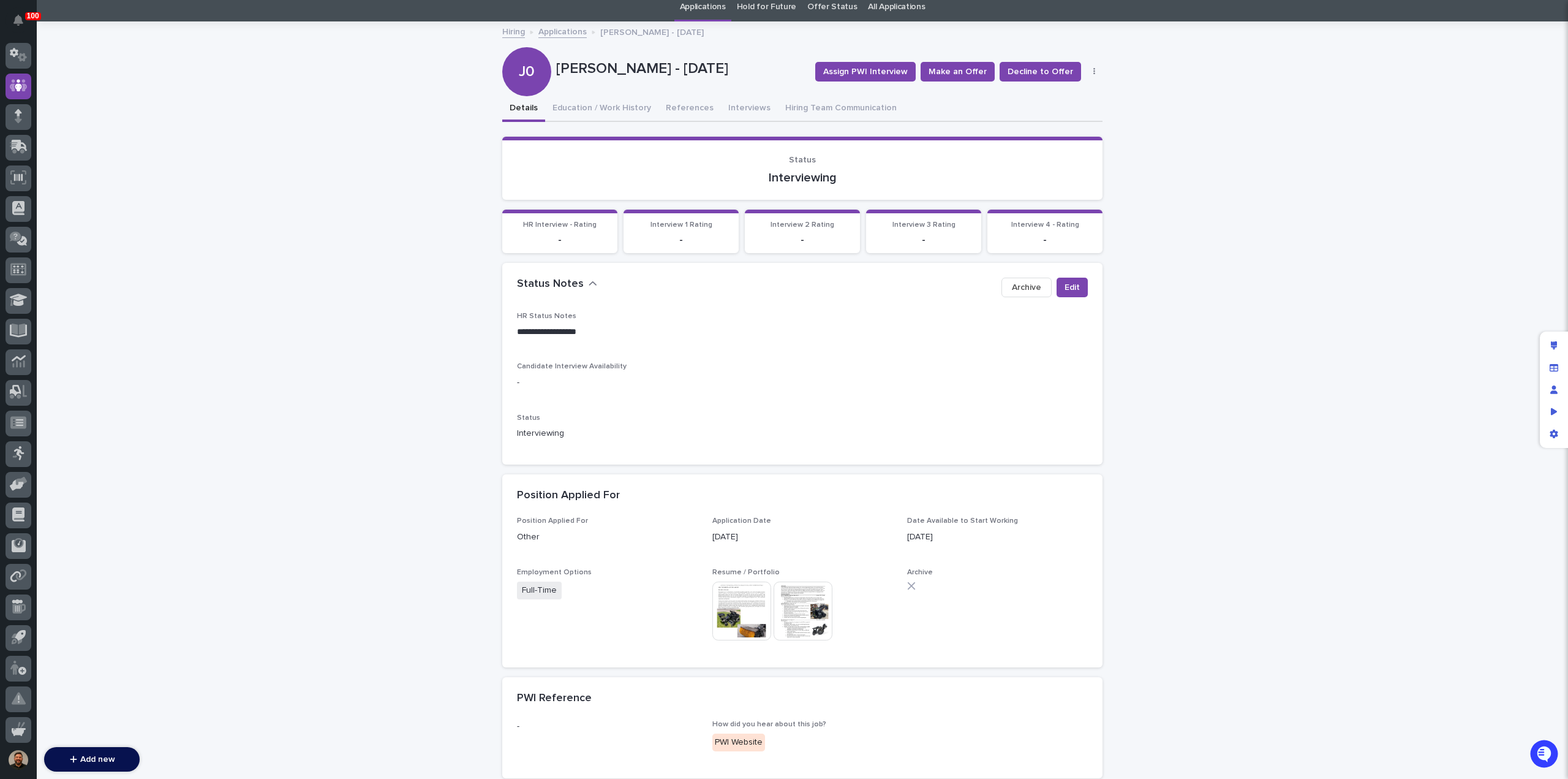
click at [561, 29] on link "Applications" at bounding box center [563, 31] width 49 height 14
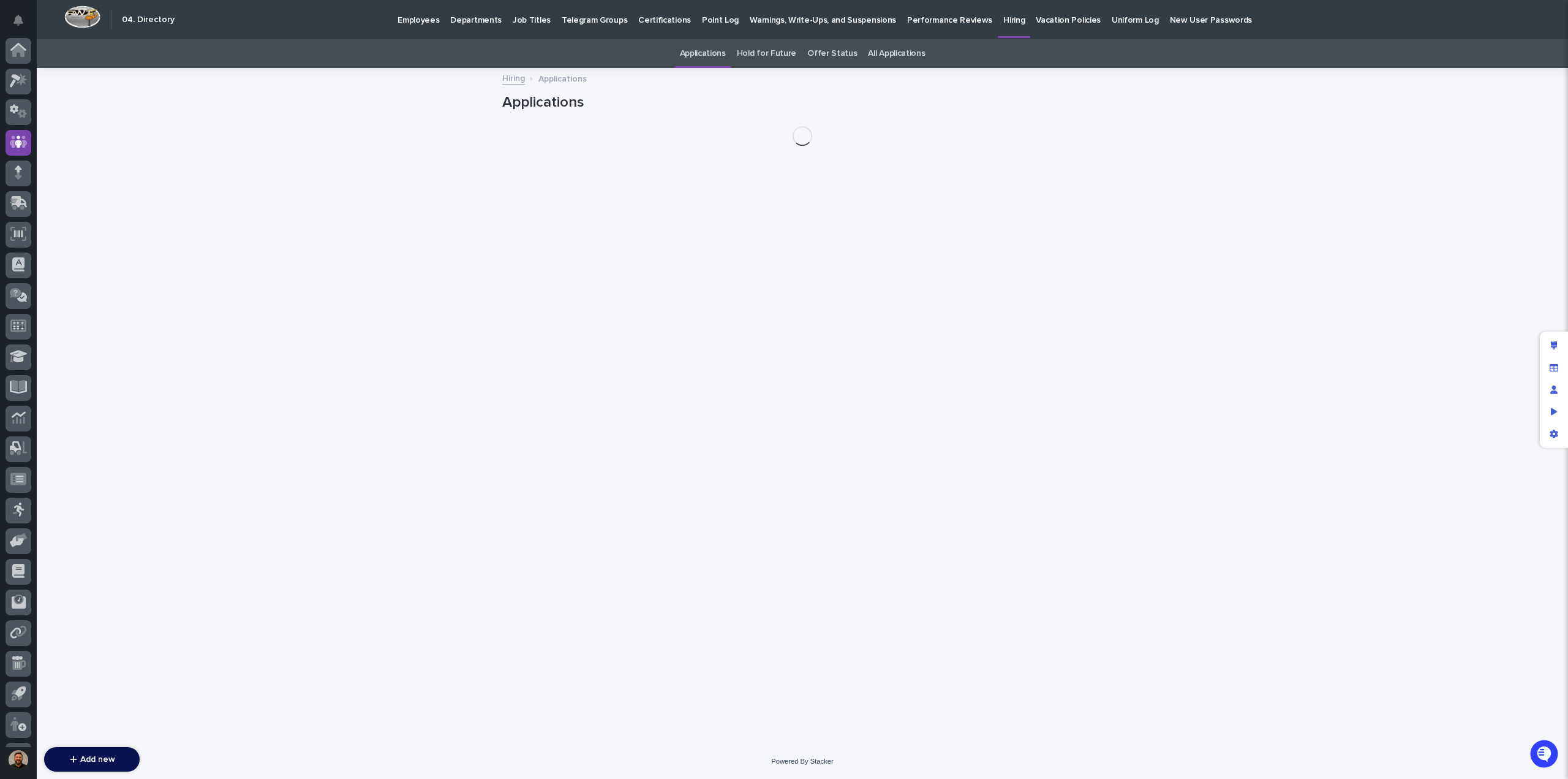
scroll to position [56, 0]
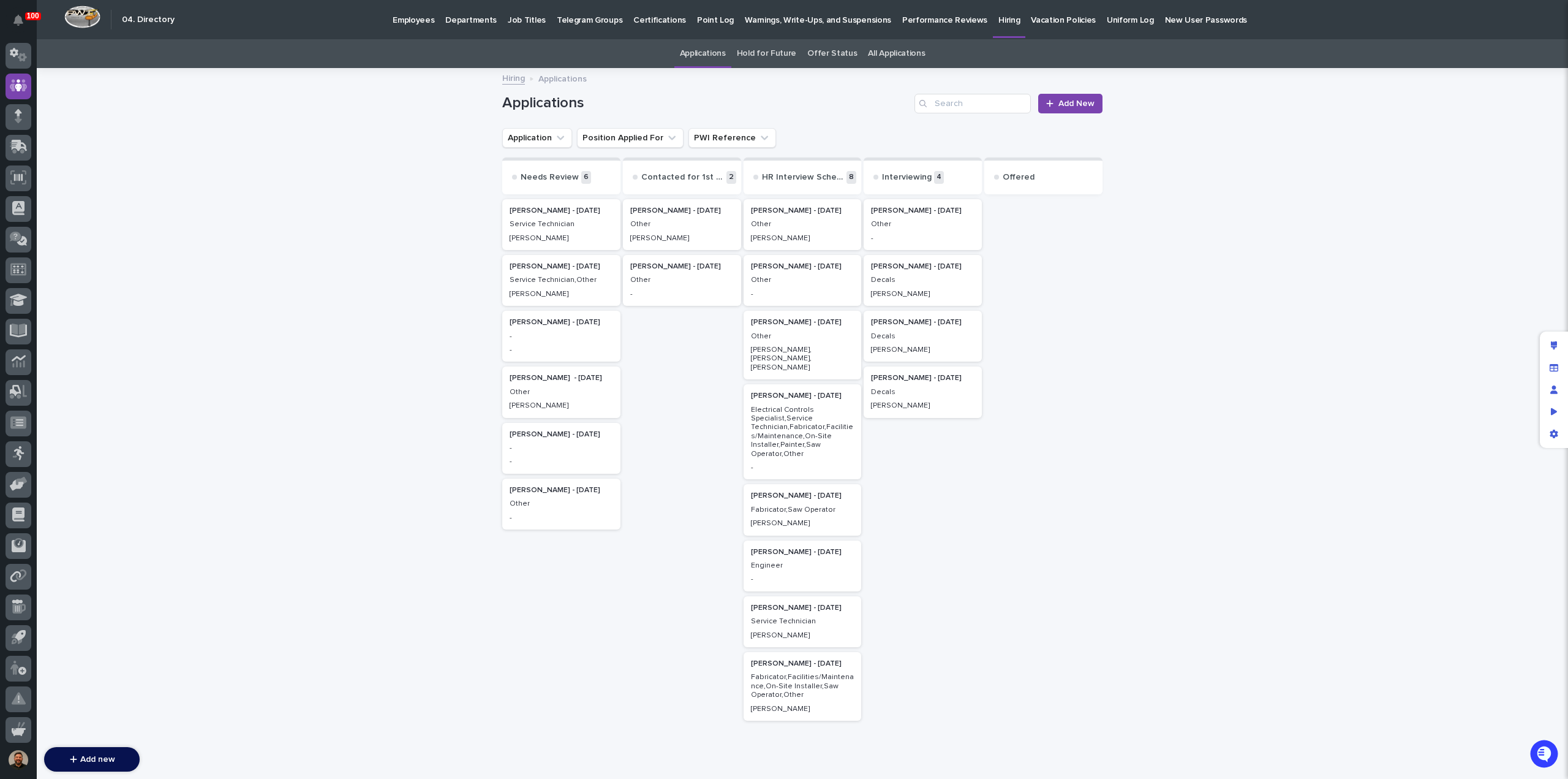
click at [569, 221] on p "Service Technician" at bounding box center [561, 224] width 104 height 8
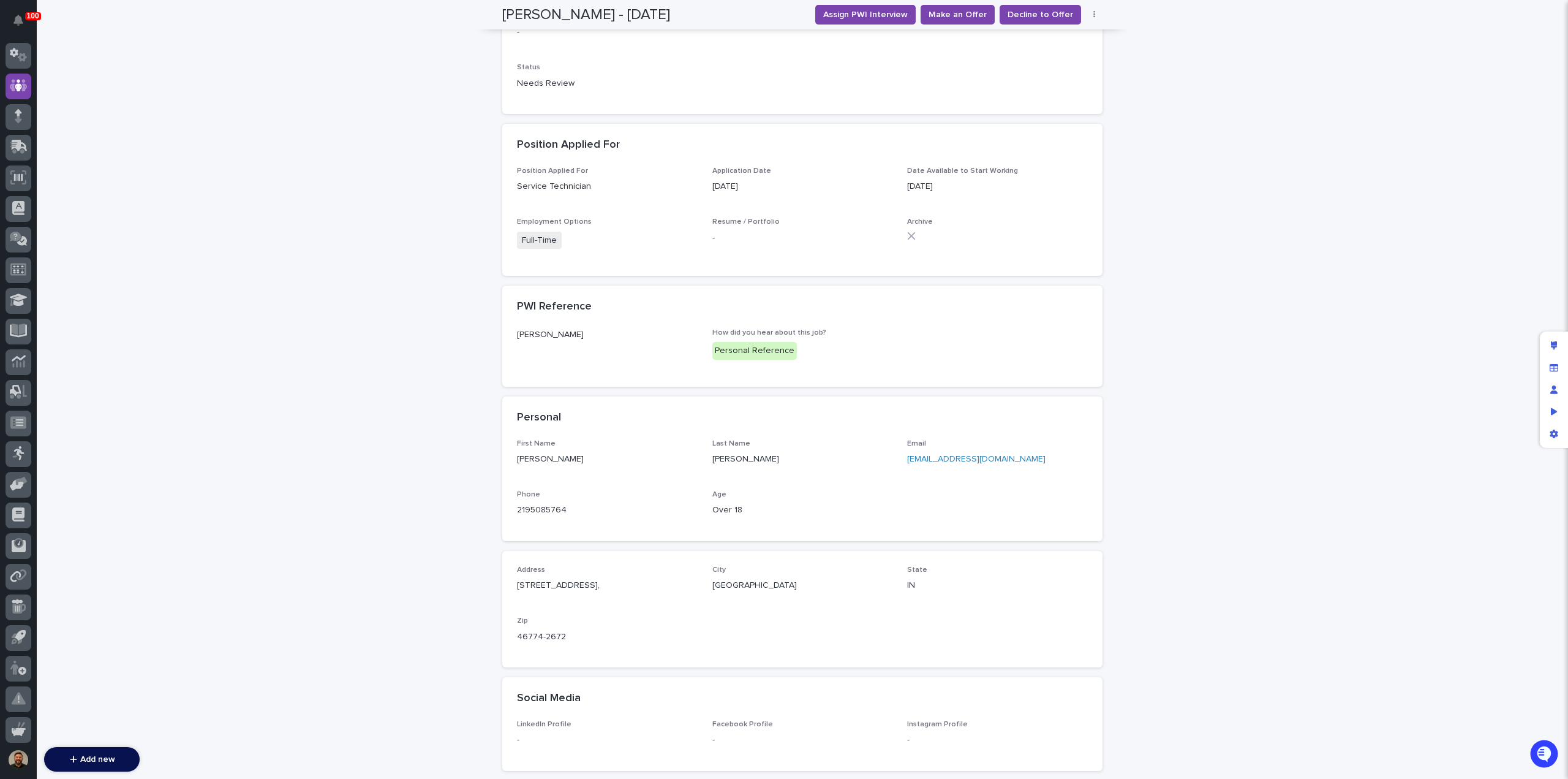
scroll to position [331, 0]
click at [940, 460] on link "jwsurm@outlook.com" at bounding box center [976, 458] width 138 height 8
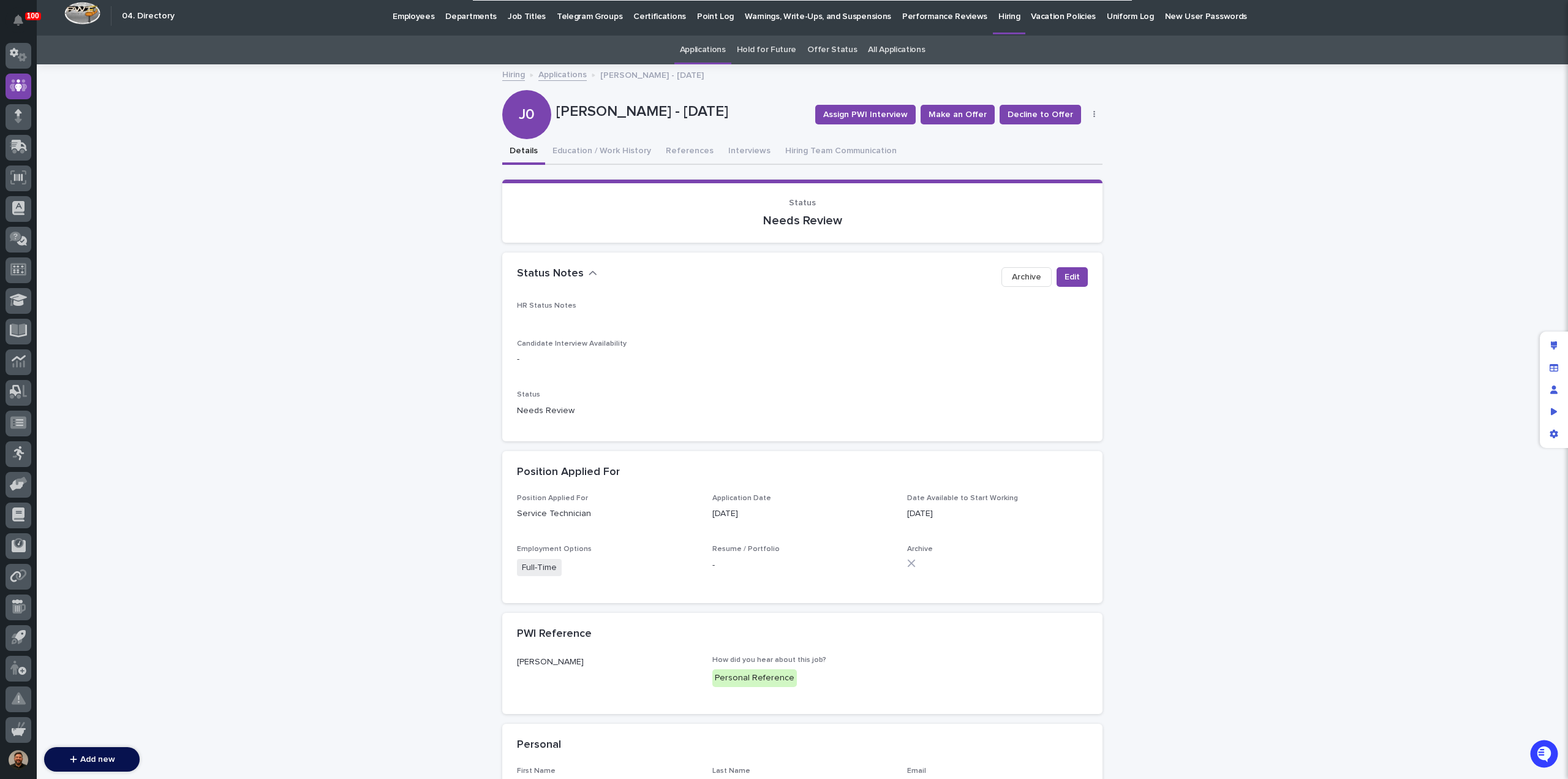
scroll to position [0, 0]
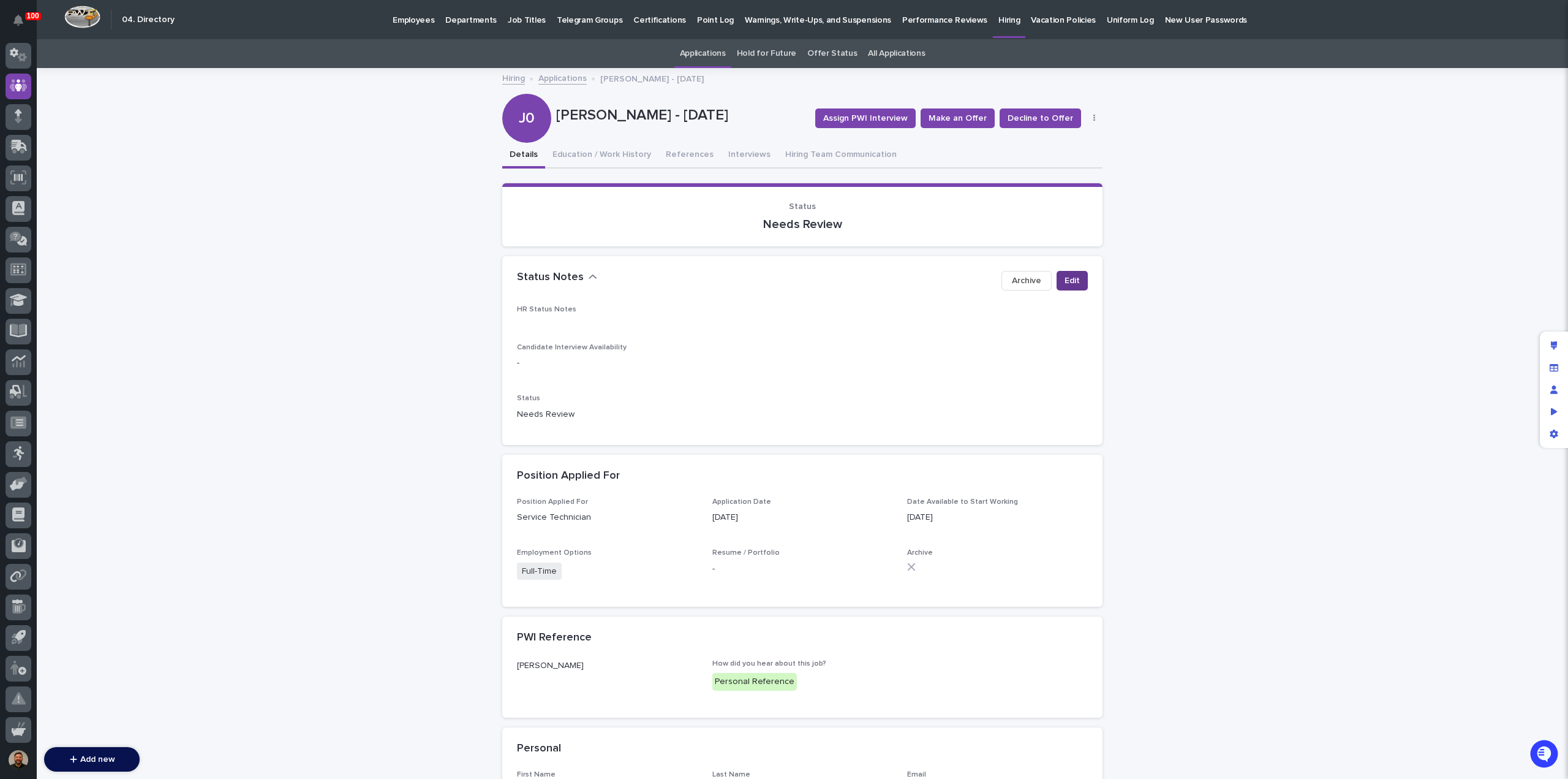
click at [1068, 278] on span "Edit" at bounding box center [1072, 281] width 15 height 13
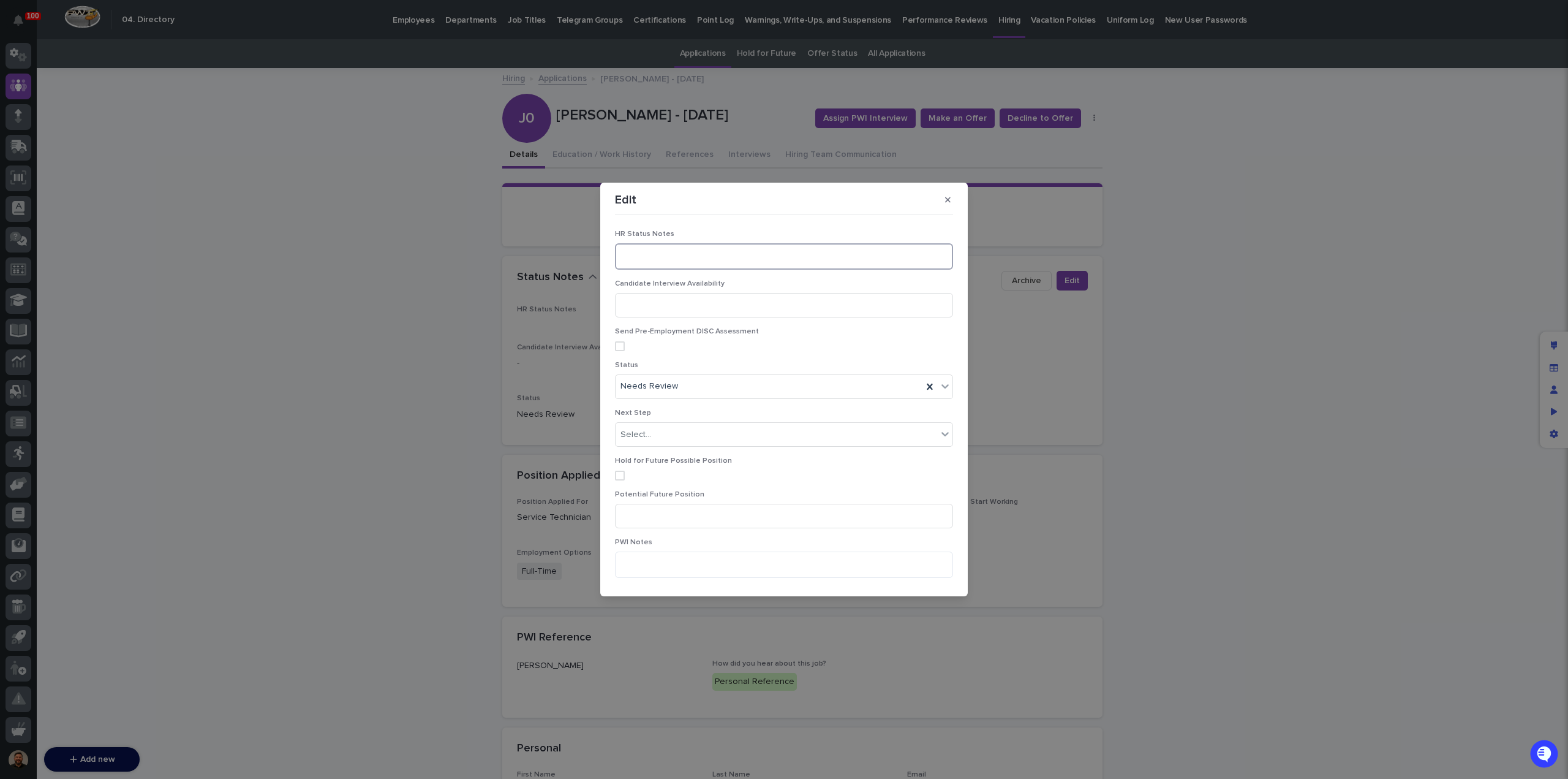
click at [638, 263] on textarea at bounding box center [784, 255] width 338 height 26
type textarea "**********"
click at [688, 390] on div "Needs Review" at bounding box center [769, 386] width 307 height 20
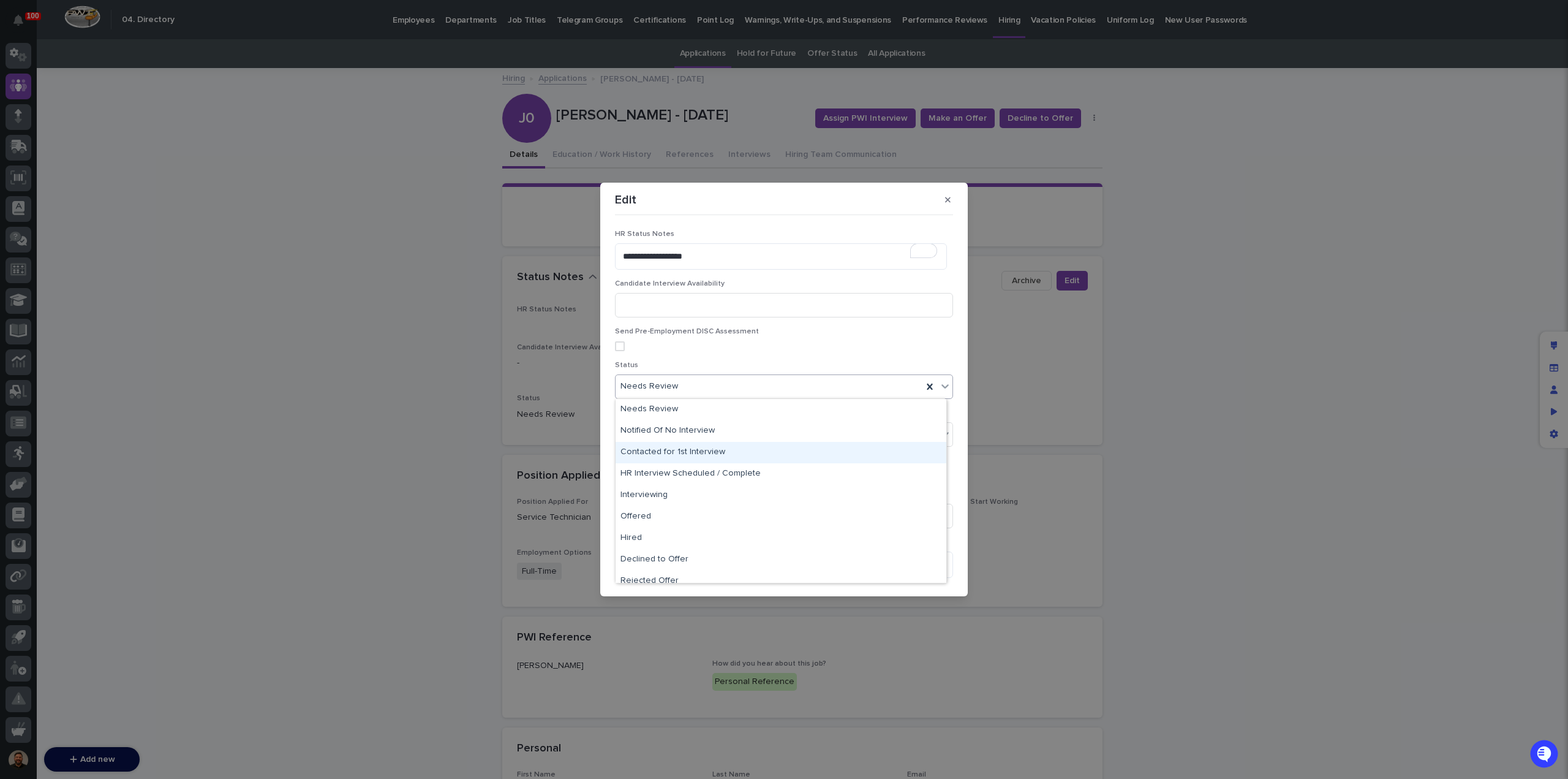
click at [708, 458] on div "Contacted for 1st Interview" at bounding box center [781, 453] width 331 height 22
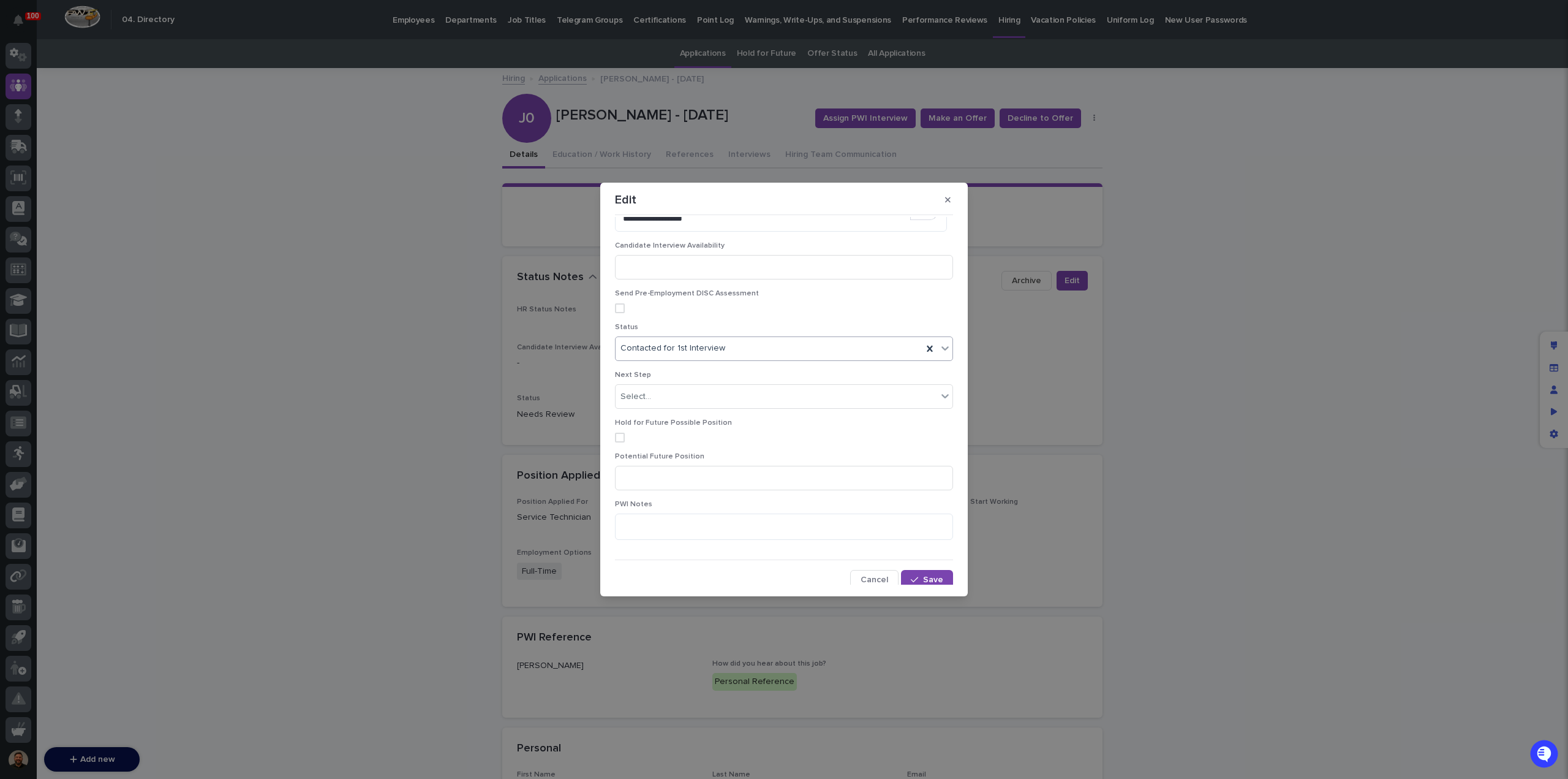
scroll to position [42, 0]
click at [915, 576] on div "button" at bounding box center [917, 576] width 13 height 8
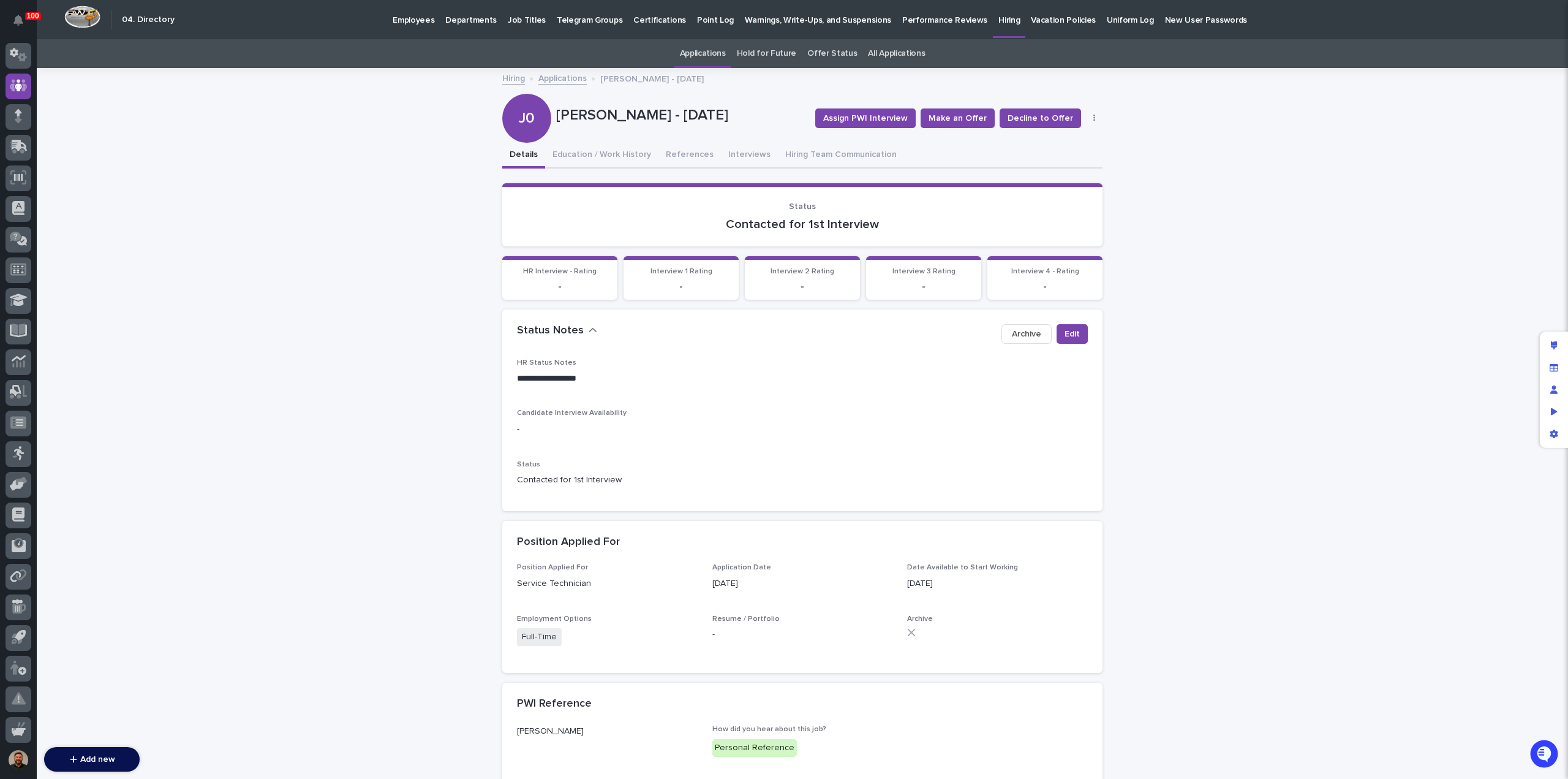
click at [551, 79] on link "Applications" at bounding box center [563, 77] width 49 height 14
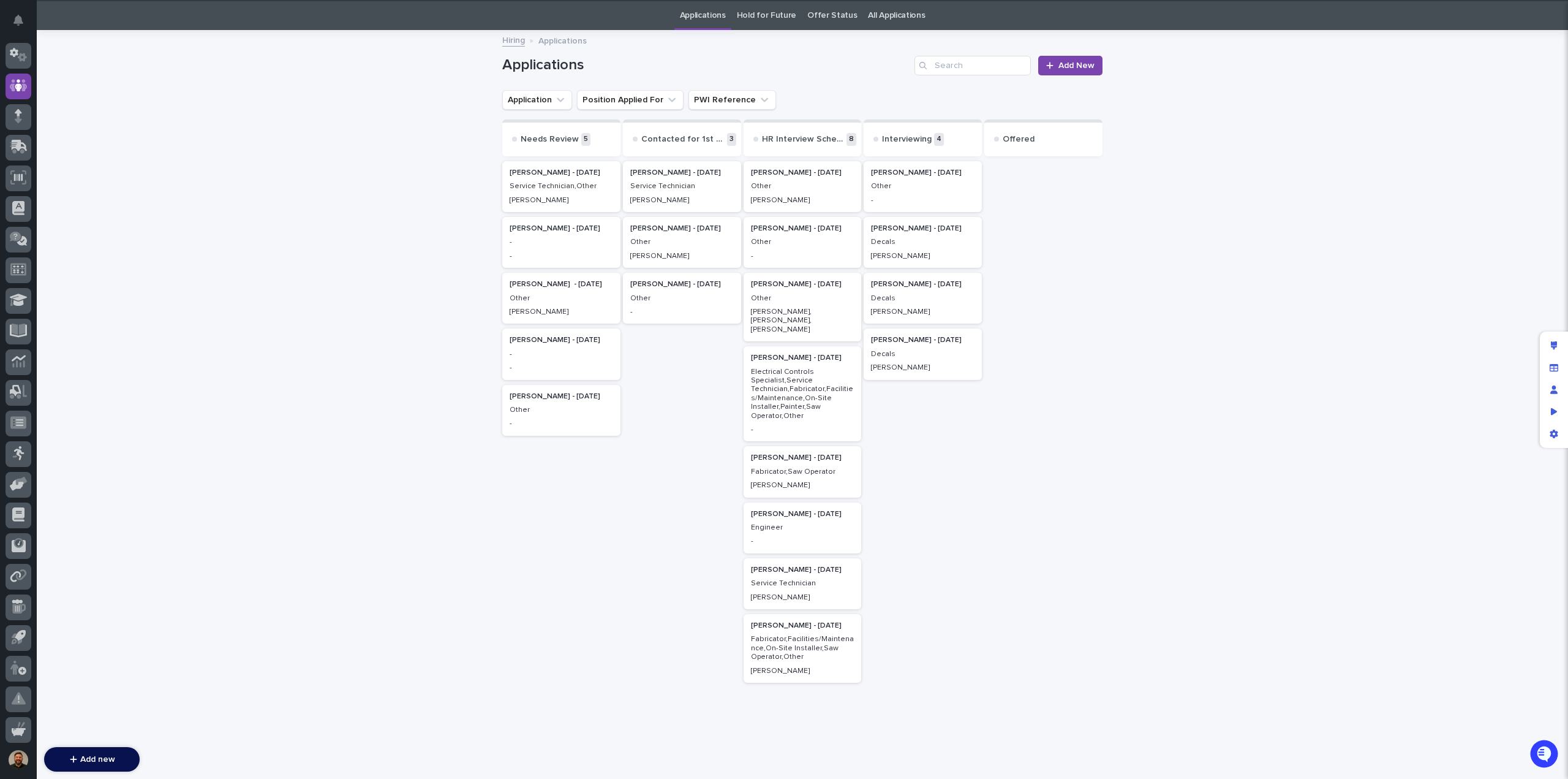
scroll to position [39, 0]
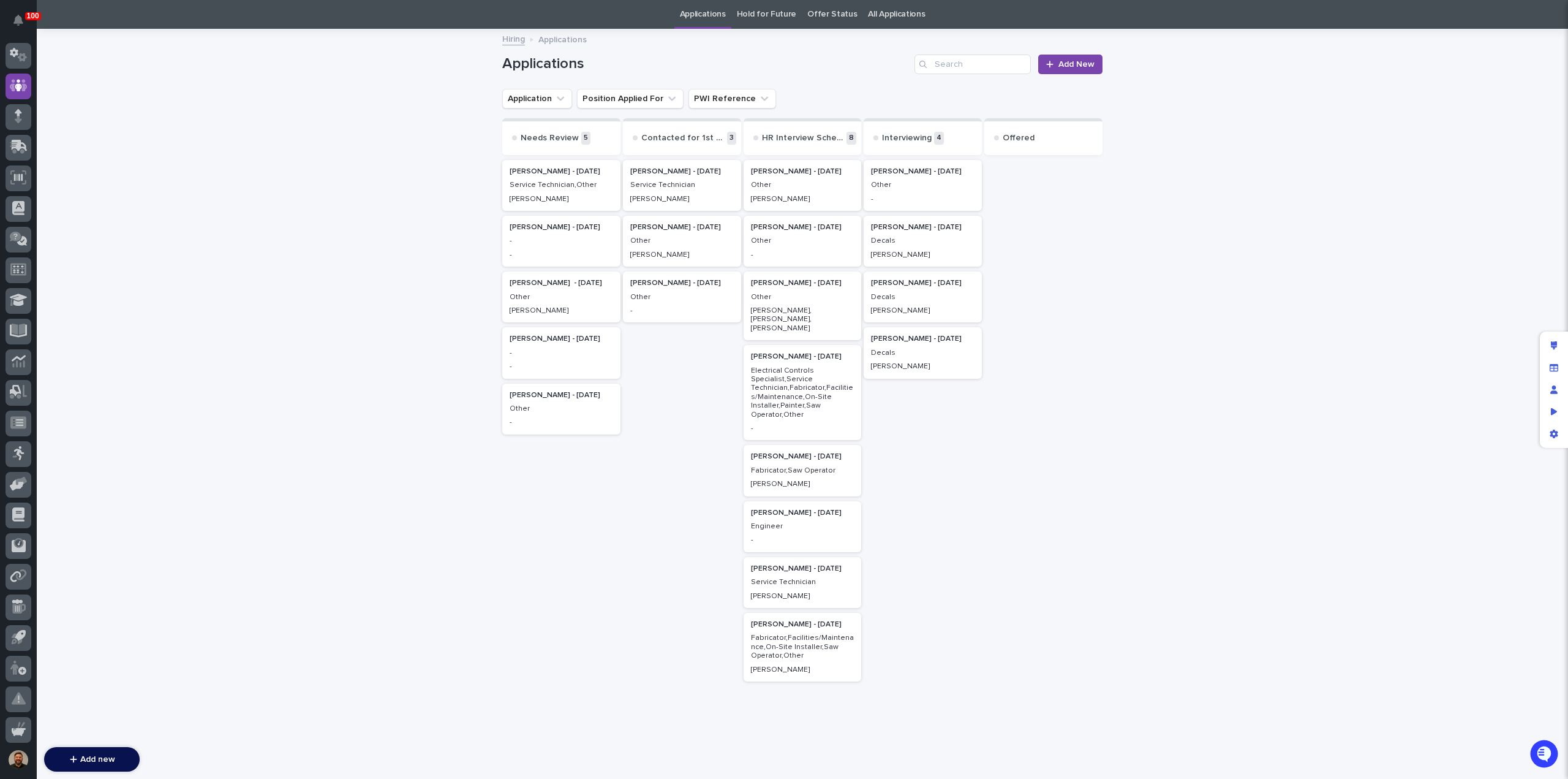
click at [773, 524] on div "Robert Gongwer - 07/22/25 Engineer -" at bounding box center [803, 526] width 118 height 51
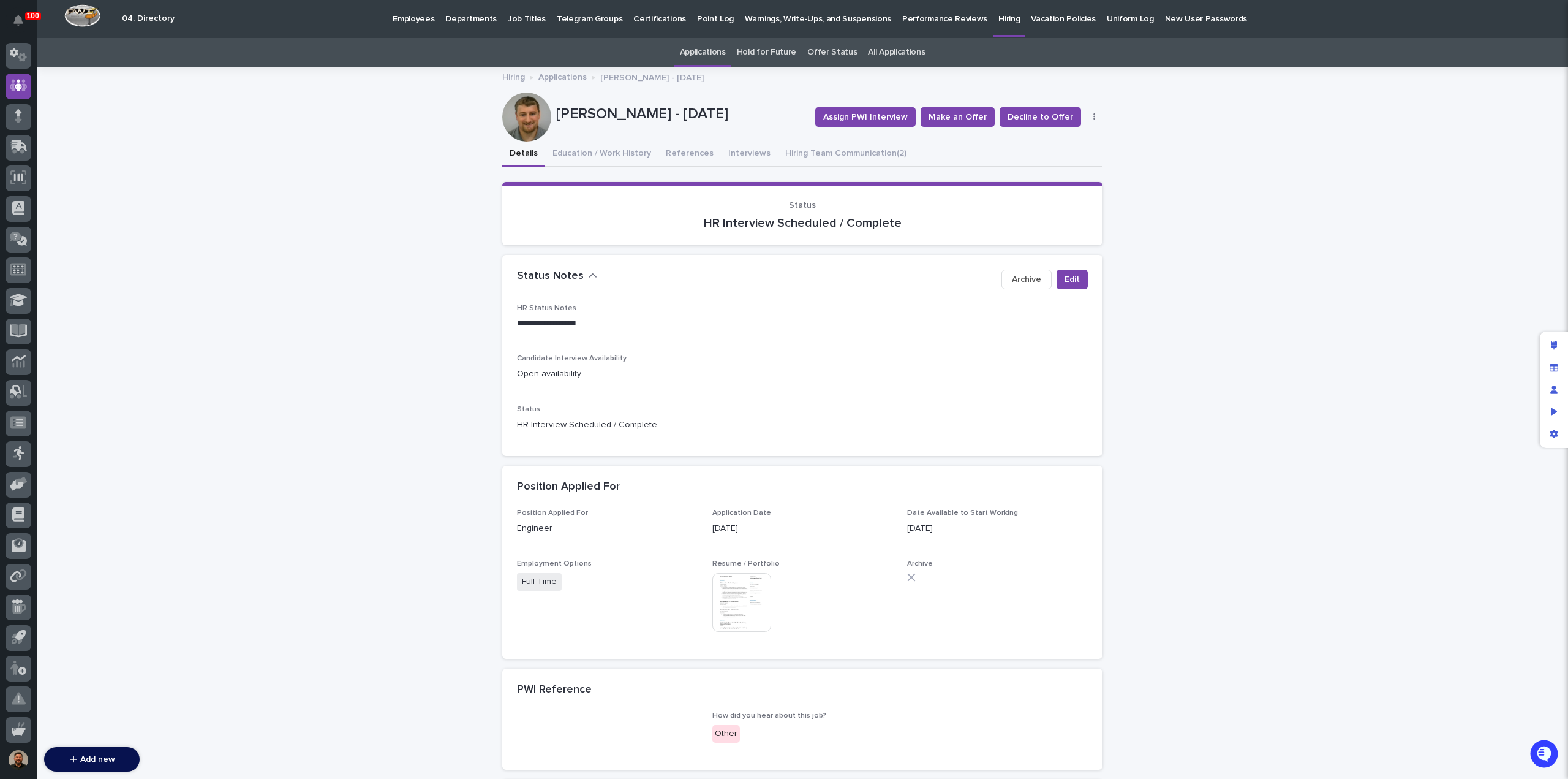
click at [744, 608] on img at bounding box center [742, 602] width 58 height 58
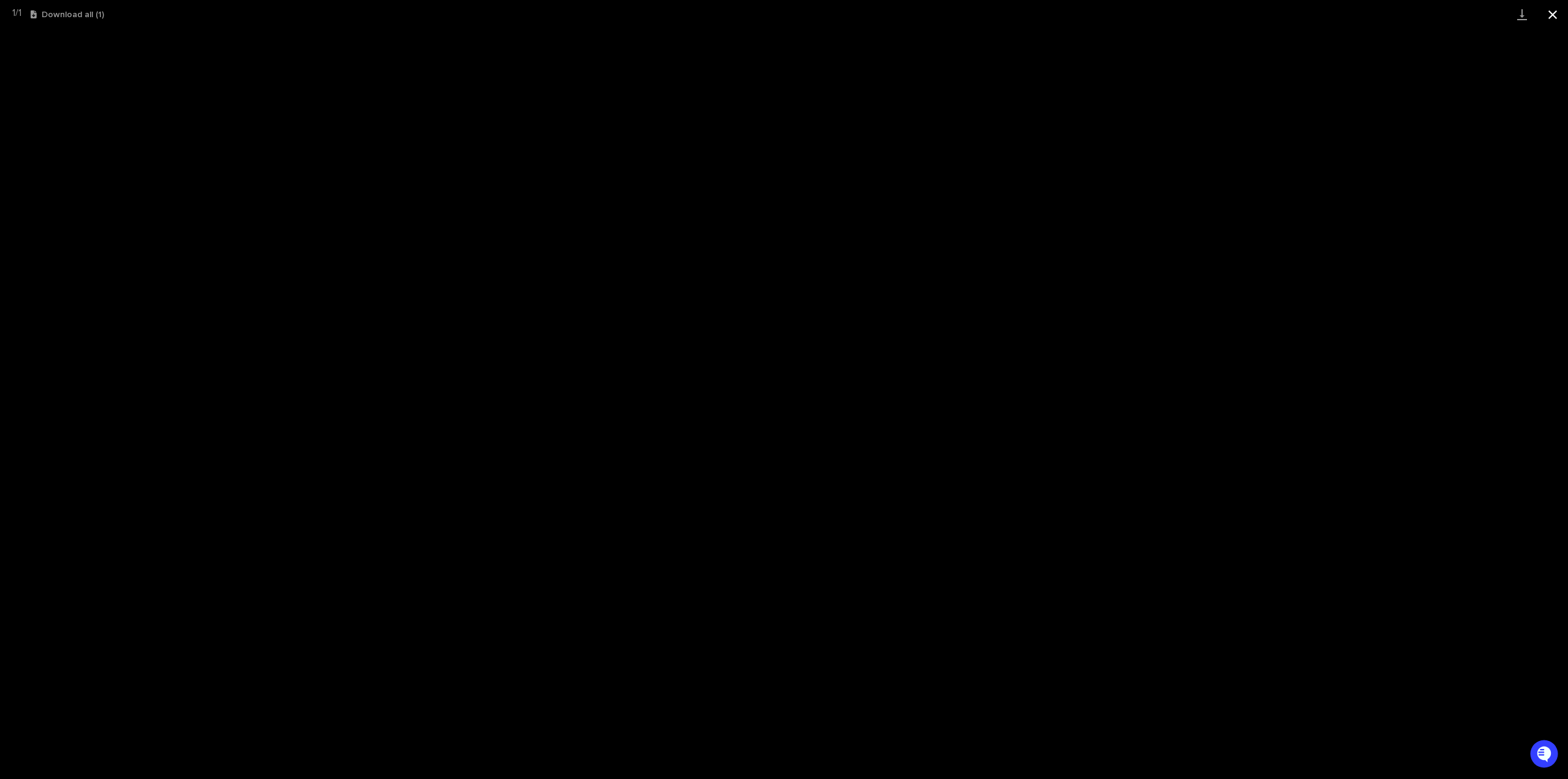
click at [1549, 15] on button "Close gallery" at bounding box center [1553, 14] width 31 height 29
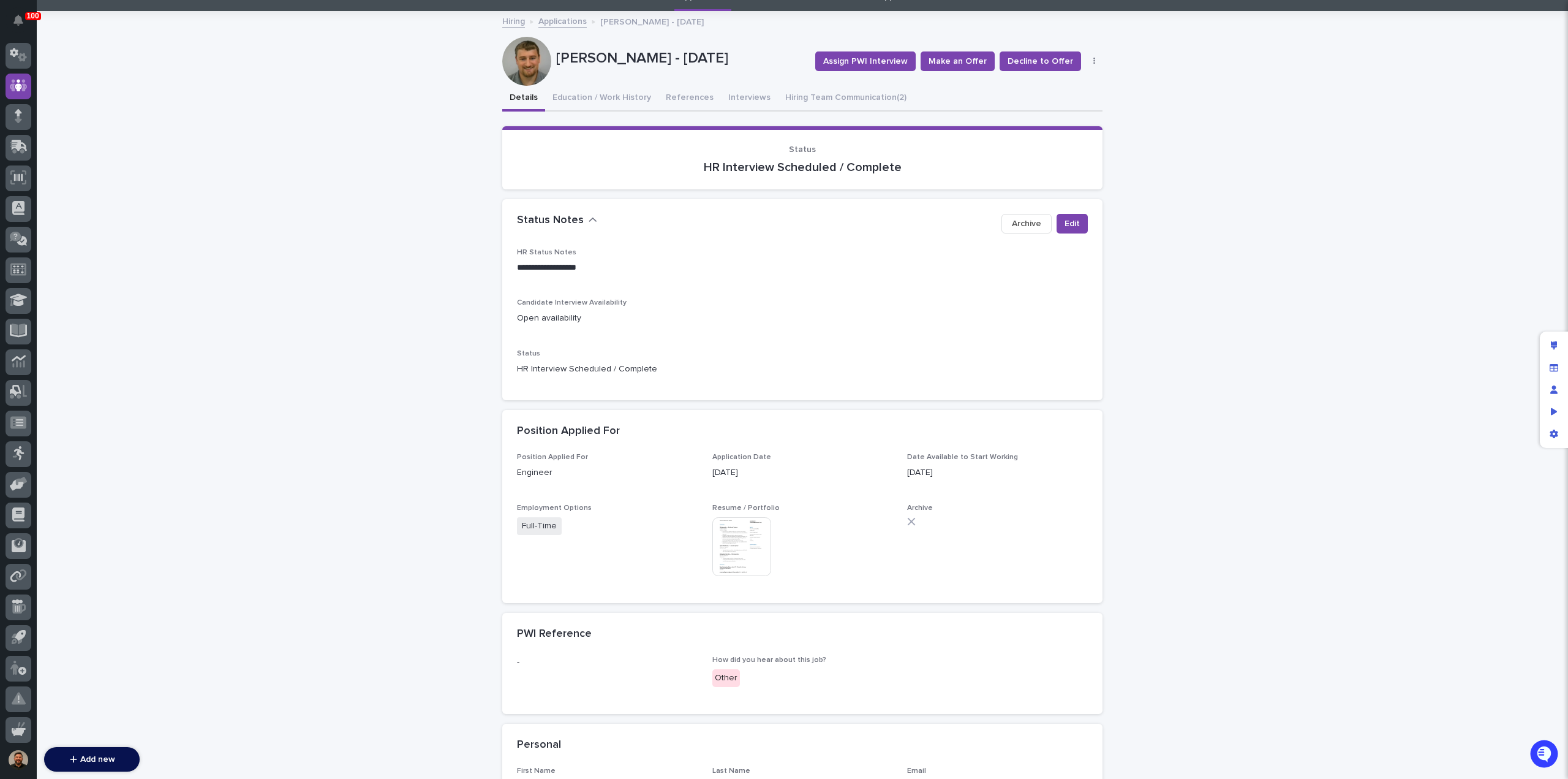
scroll to position [56, 0]
click at [1093, 61] on icon "button" at bounding box center [1094, 62] width 2 height 8
click at [1056, 84] on button "Edit" at bounding box center [1056, 86] width 81 height 19
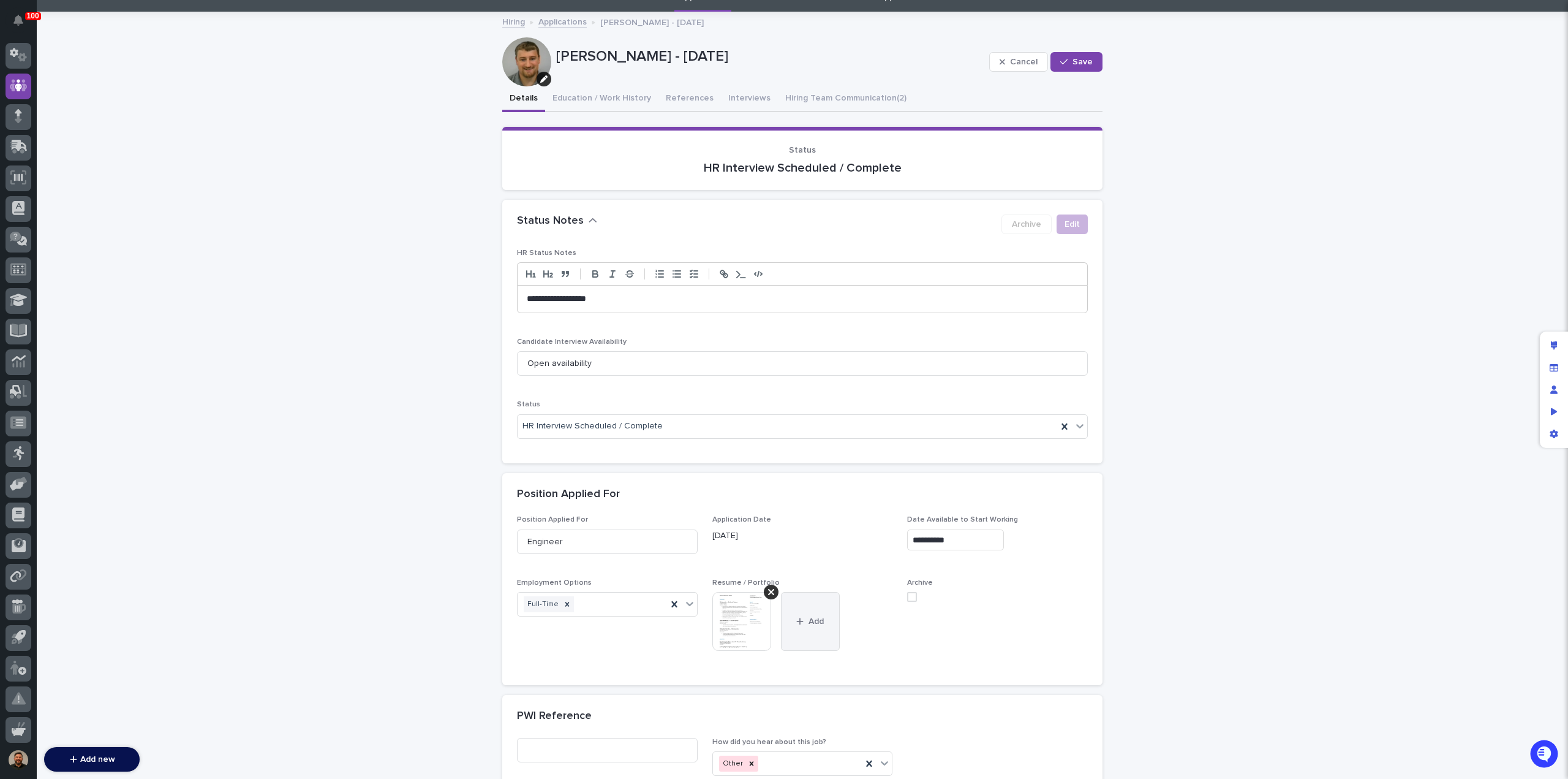
click at [809, 617] on span "Add" at bounding box center [816, 621] width 15 height 8
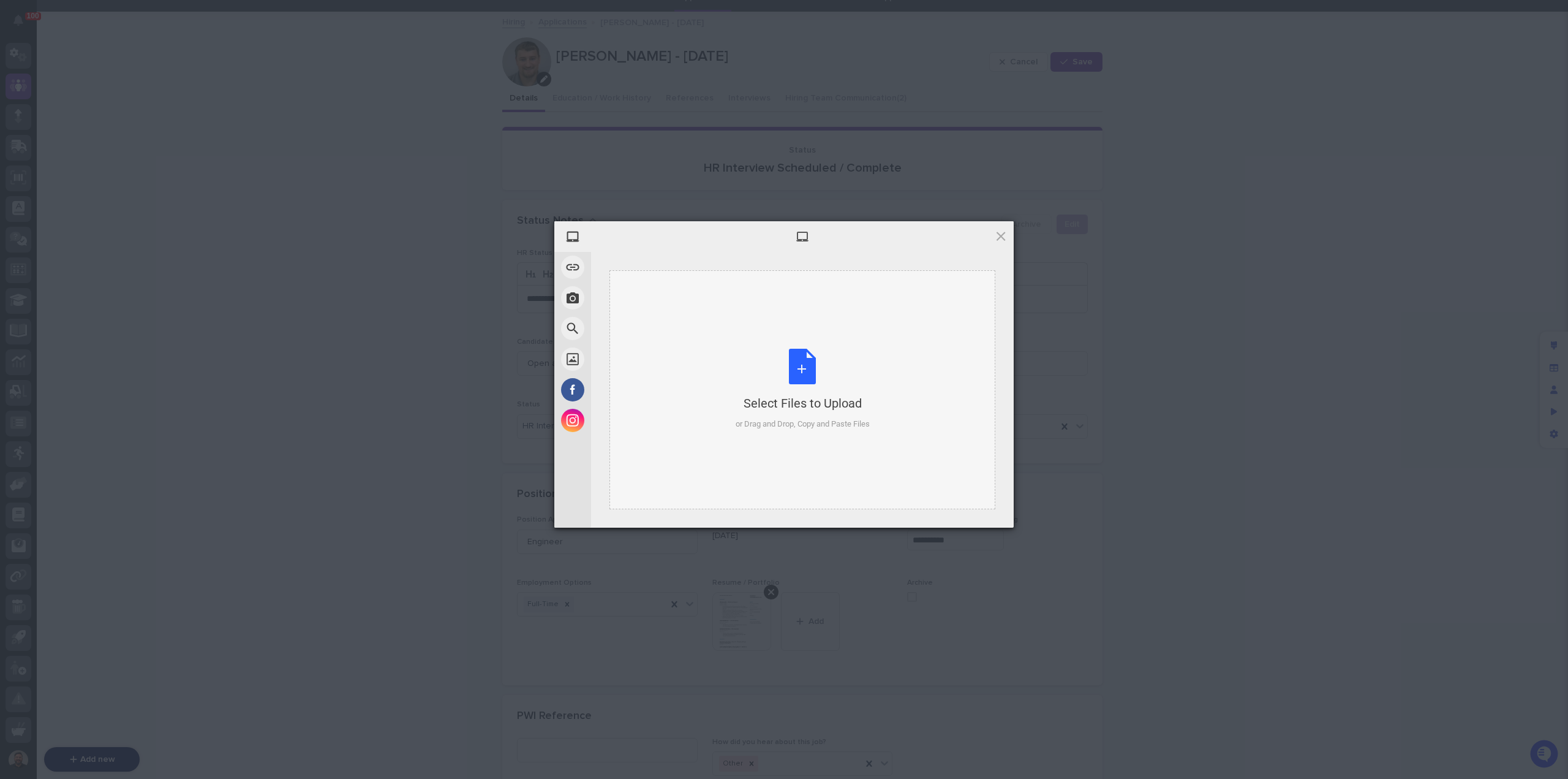
click at [772, 390] on div "Select Files to Upload or Drag and Drop, Copy and Paste Files" at bounding box center [802, 389] width 134 height 81
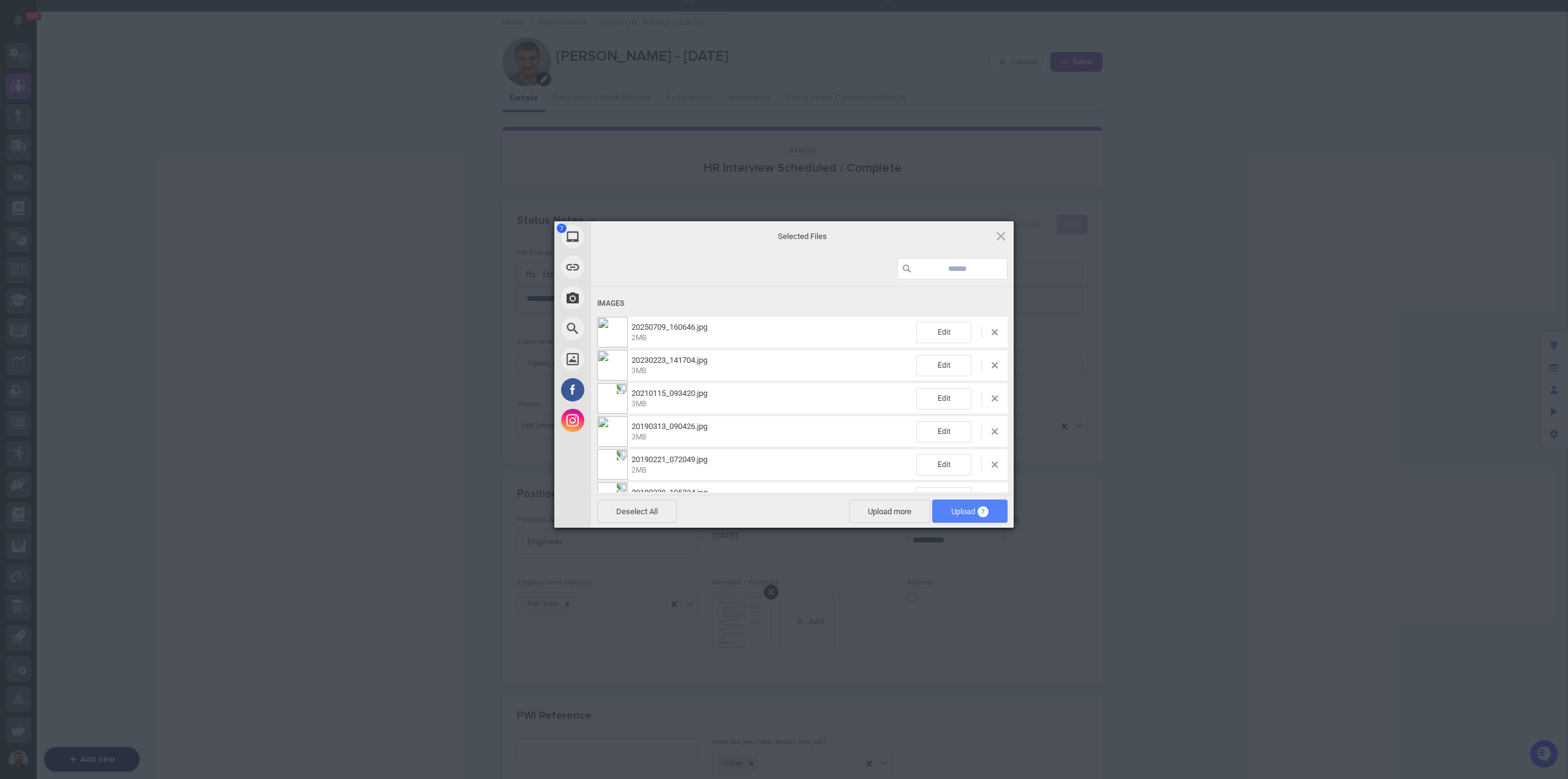
click at [944, 510] on span "Upload 7" at bounding box center [970, 510] width 75 height 23
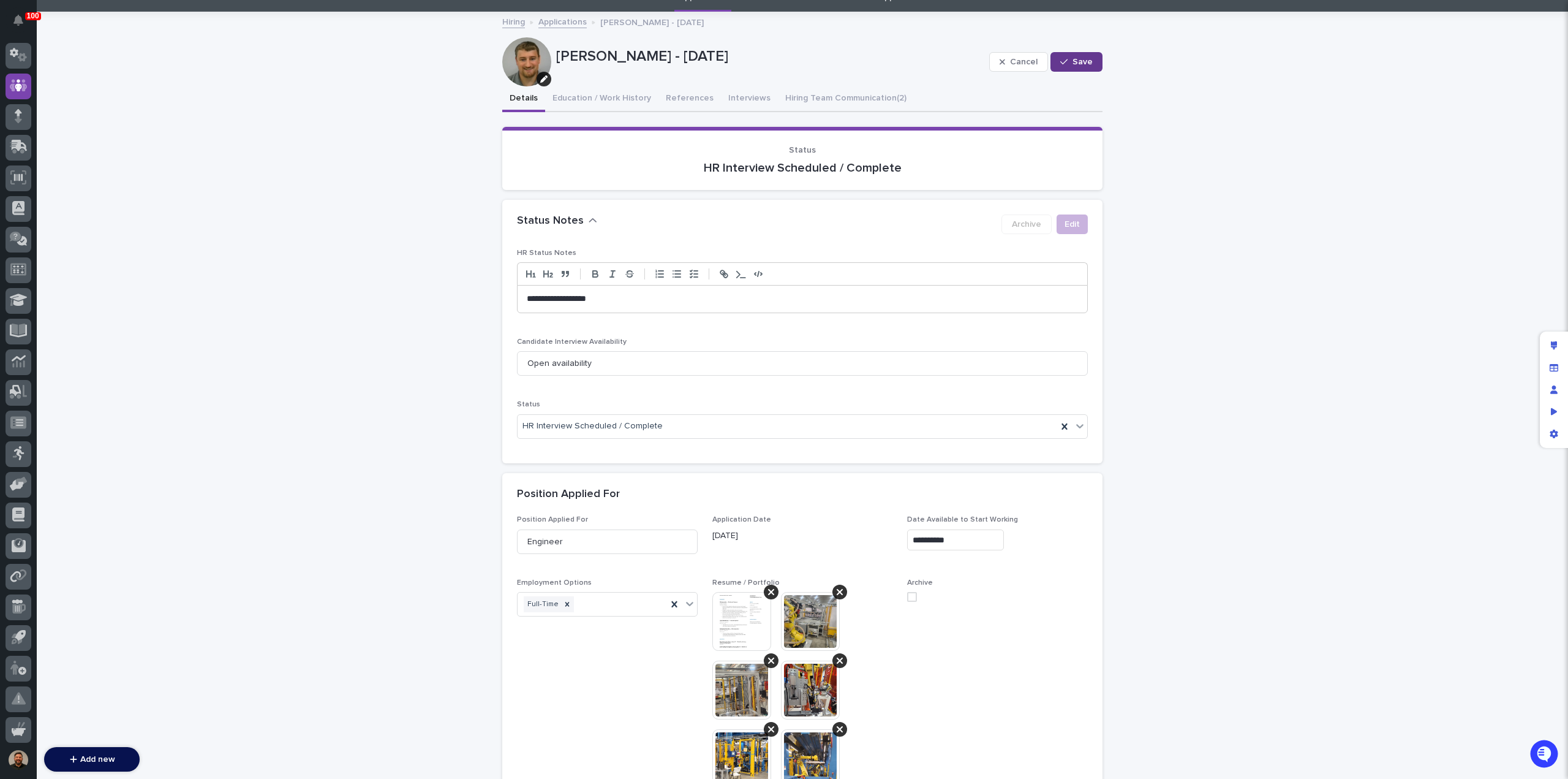
click at [1066, 68] on button "Save" at bounding box center [1077, 62] width 52 height 19
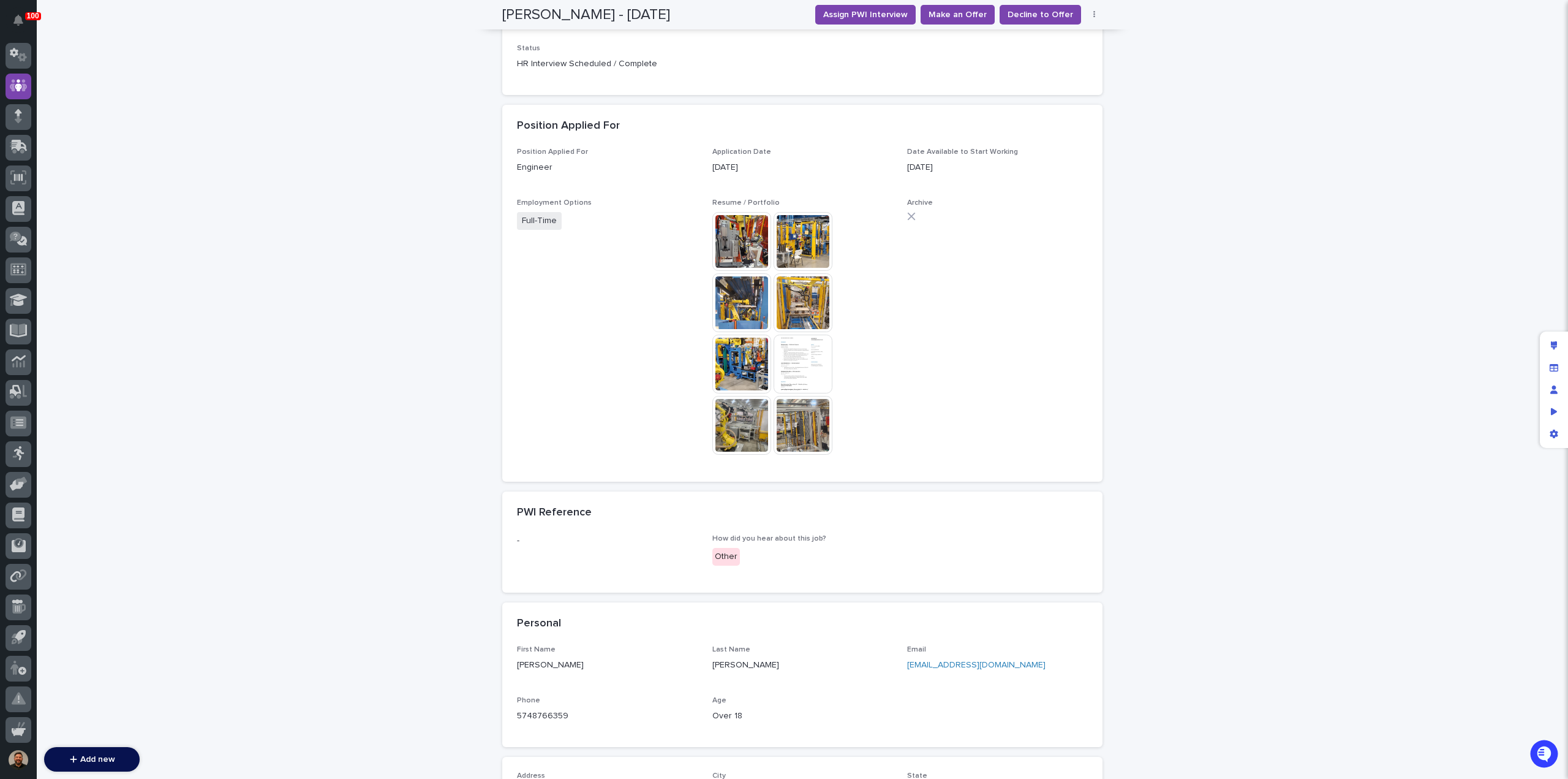
scroll to position [363, 0]
click at [938, 665] on link "robertgongwer@hotmail.com" at bounding box center [976, 664] width 138 height 8
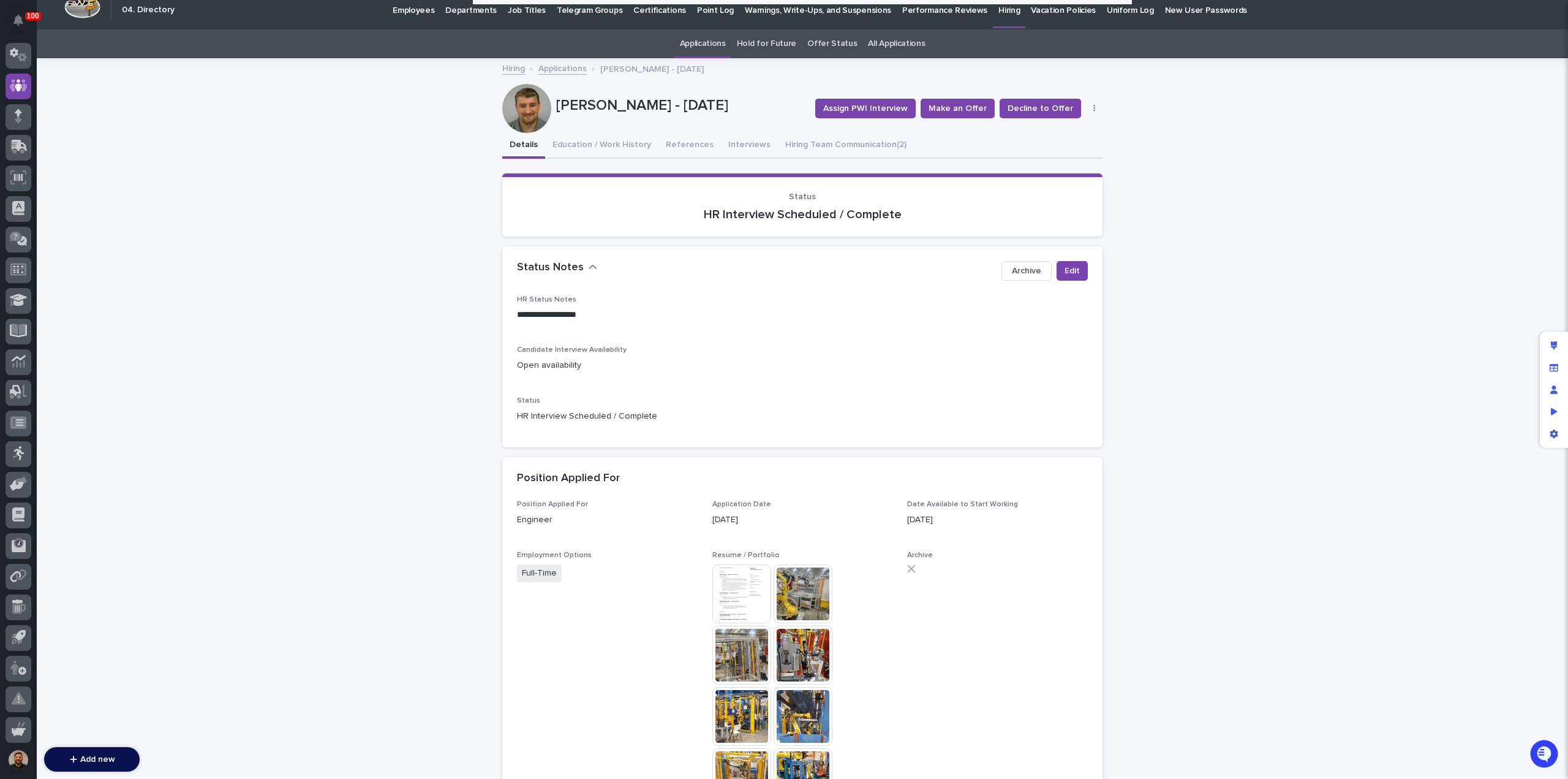
scroll to position [0, 0]
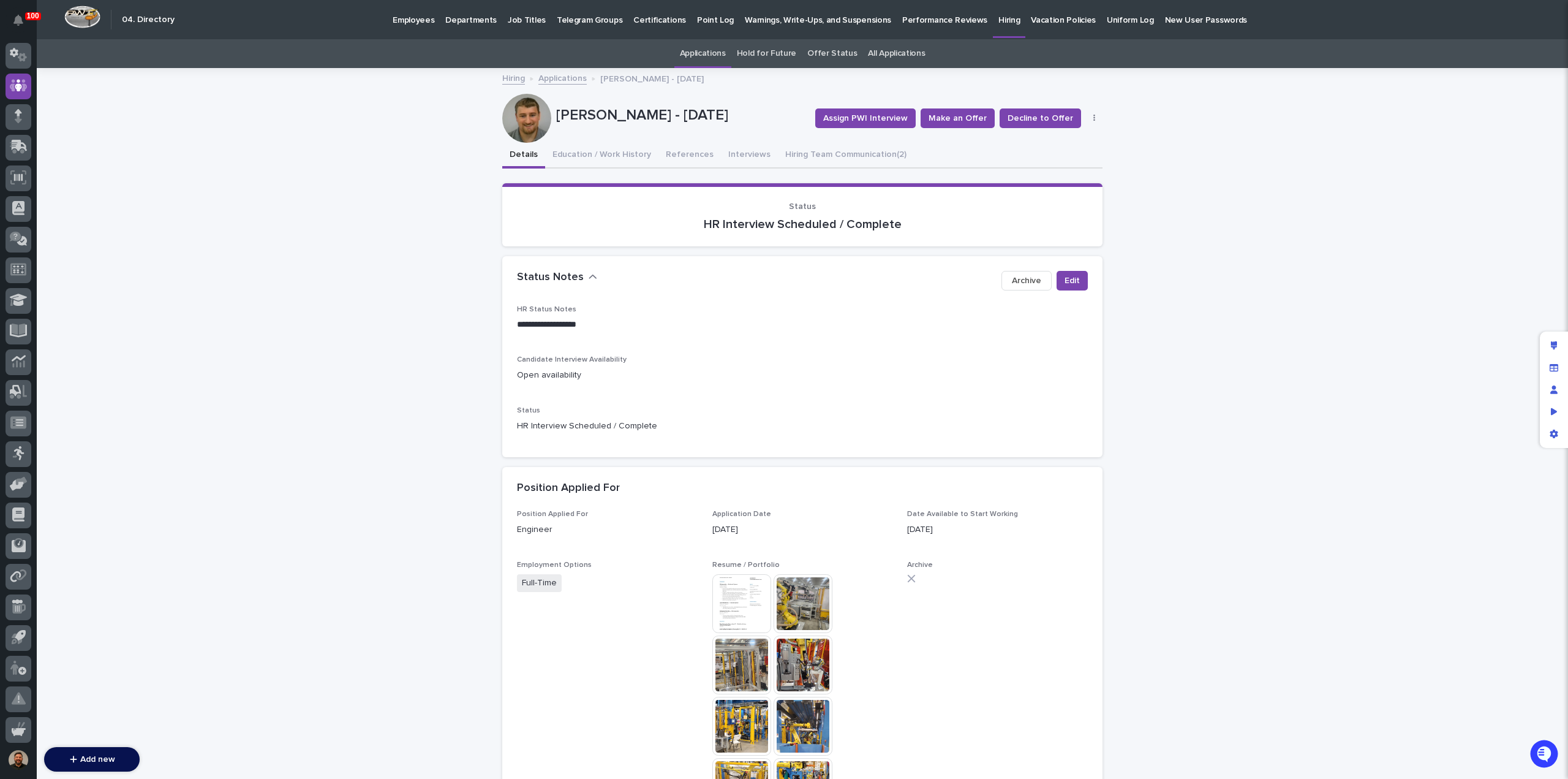
click at [560, 80] on link "Applications" at bounding box center [563, 77] width 49 height 14
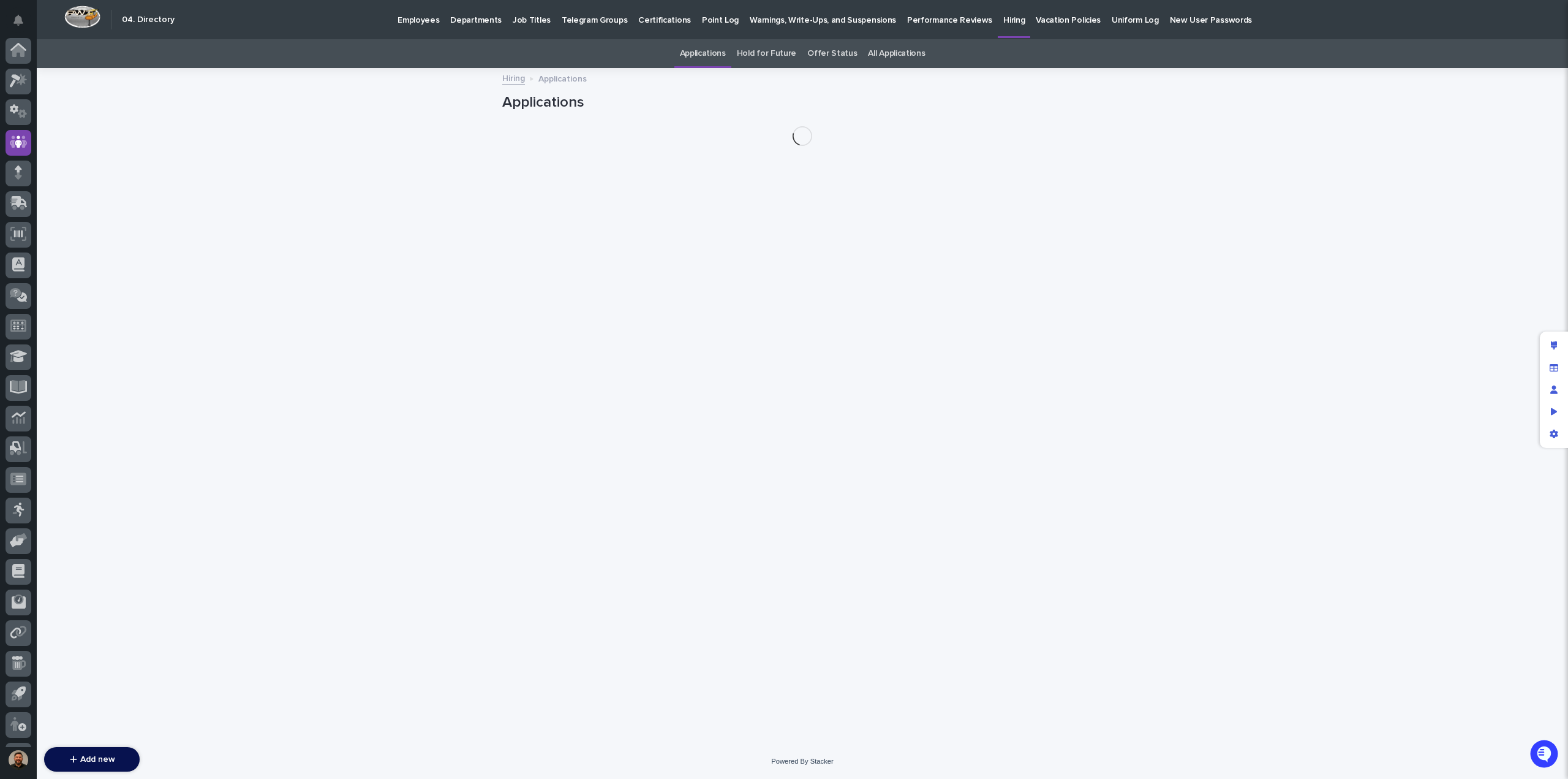
scroll to position [56, 0]
